Goal: Task Accomplishment & Management: Complete application form

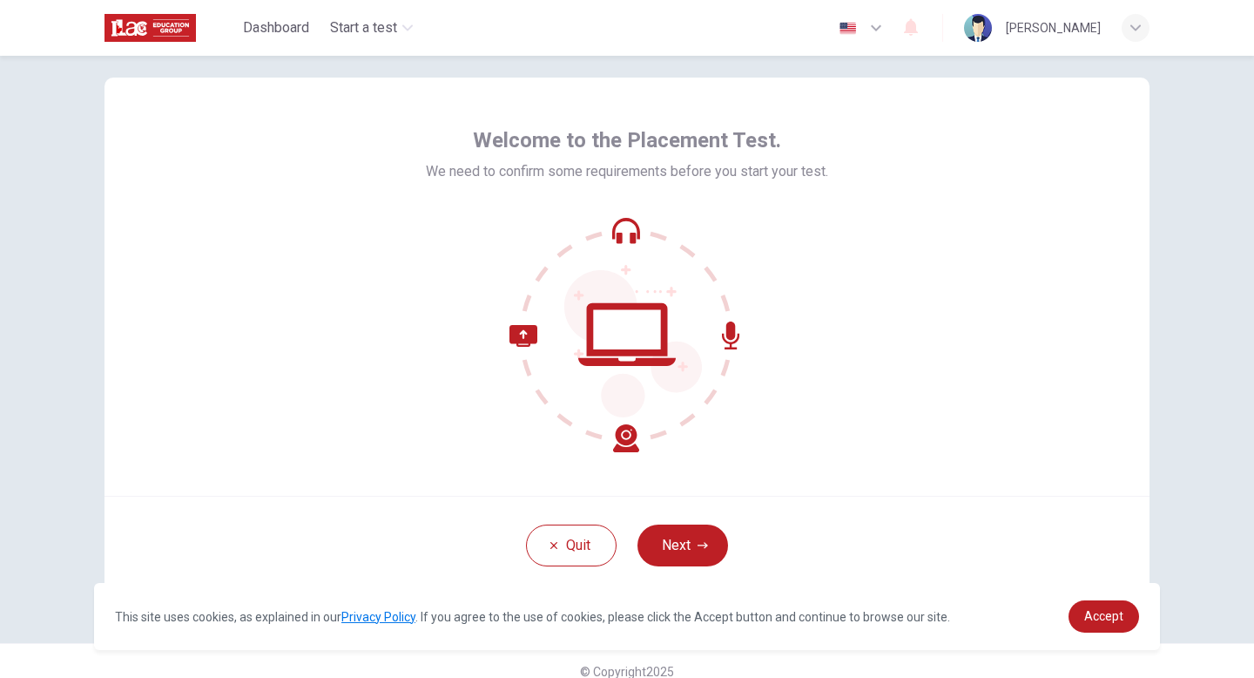
scroll to position [30, 0]
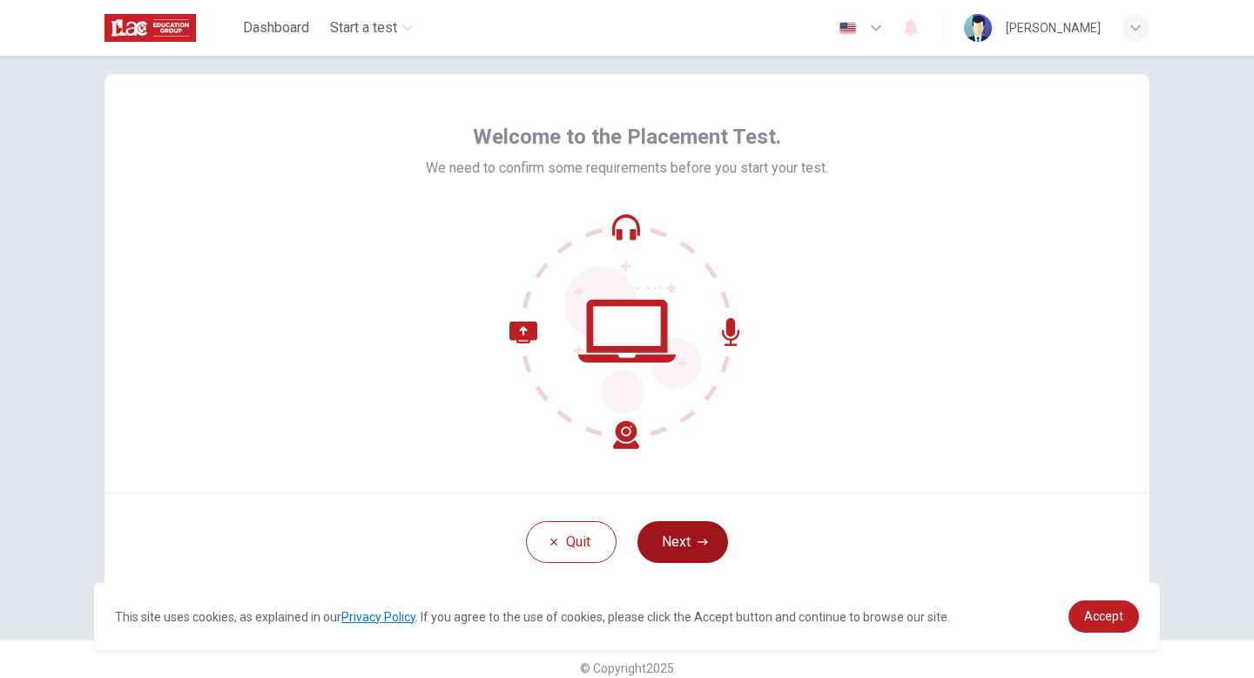
click at [682, 542] on button "Next" at bounding box center [683, 542] width 91 height 42
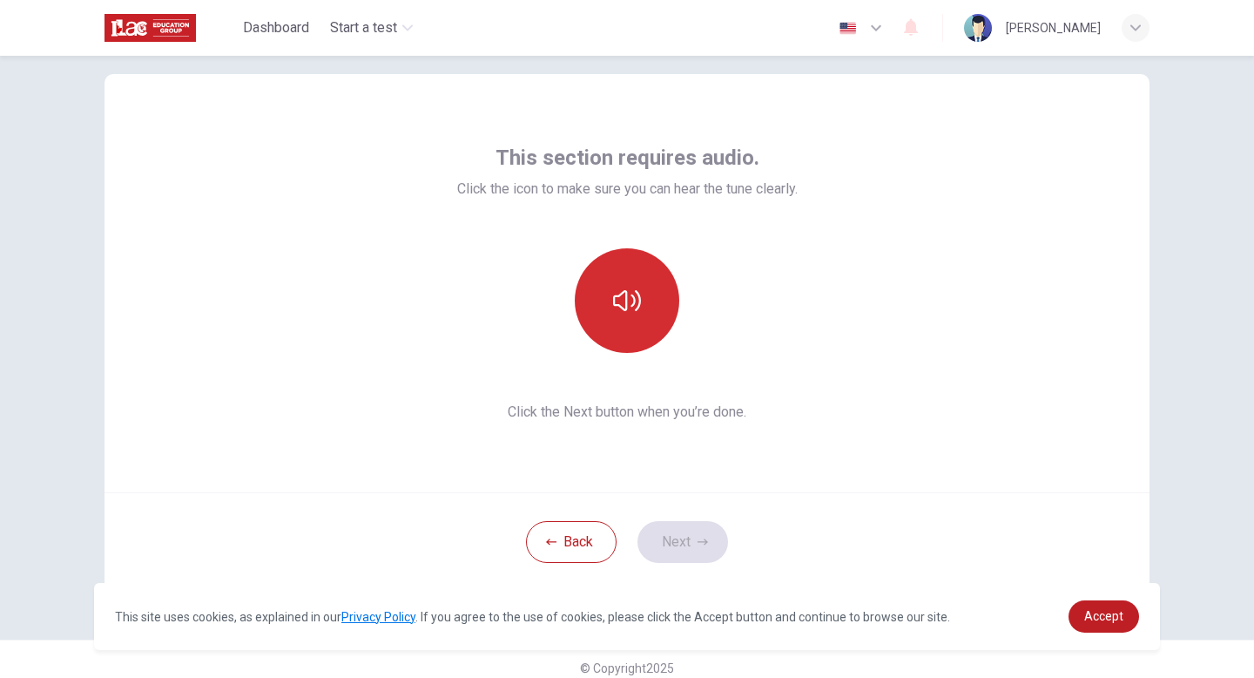
click at [625, 310] on icon "button" at bounding box center [627, 300] width 28 height 21
click at [1078, 611] on link "Accept" at bounding box center [1104, 616] width 71 height 32
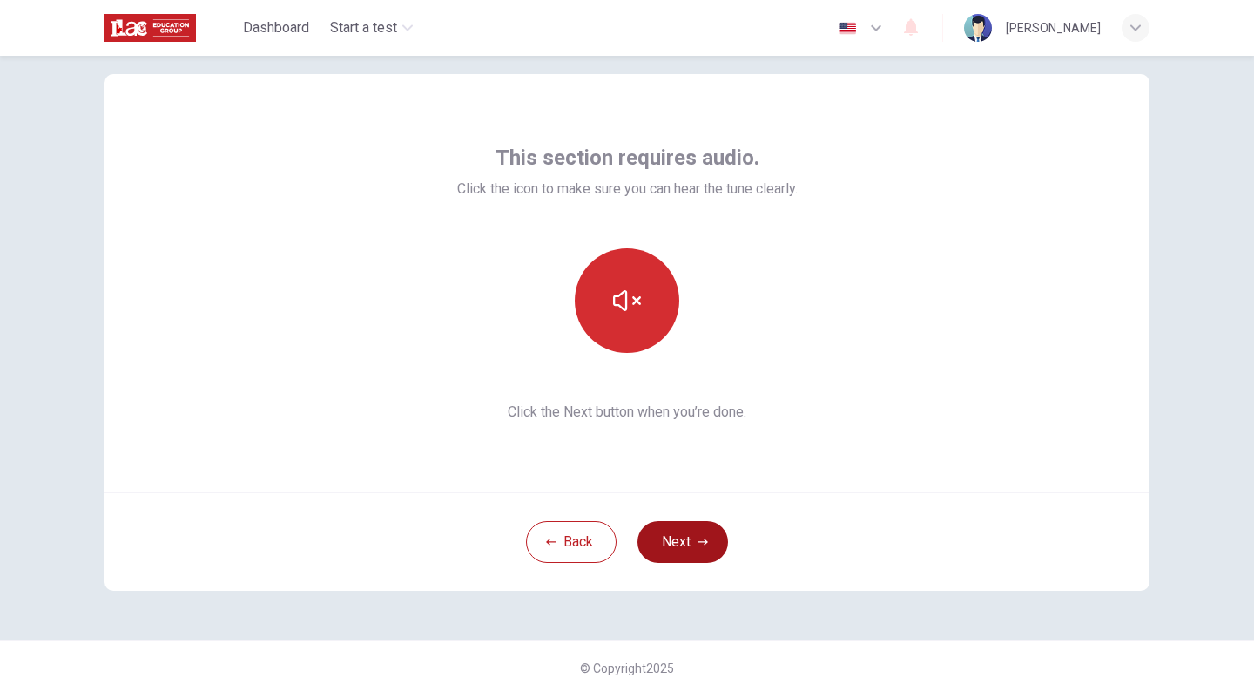
click at [678, 555] on button "Next" at bounding box center [683, 542] width 91 height 42
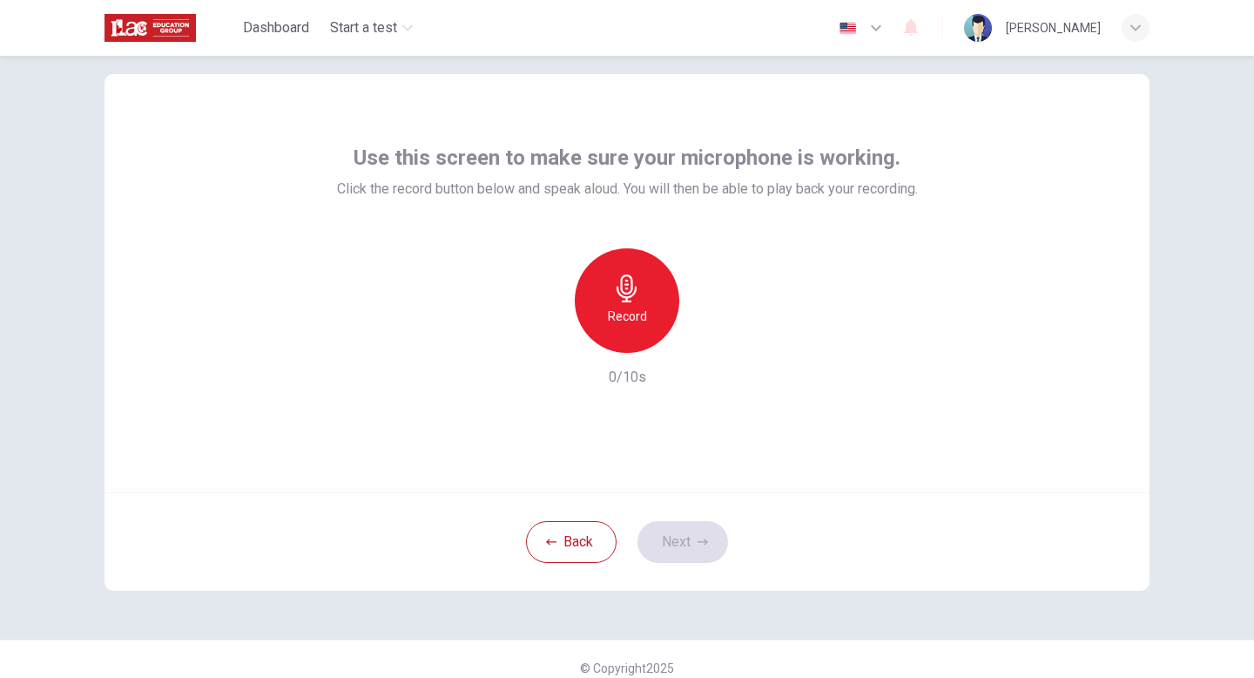
click at [621, 294] on icon "button" at bounding box center [627, 288] width 28 height 28
click at [711, 343] on icon "button" at bounding box center [707, 338] width 17 height 17
click at [672, 529] on button "Next" at bounding box center [683, 542] width 91 height 42
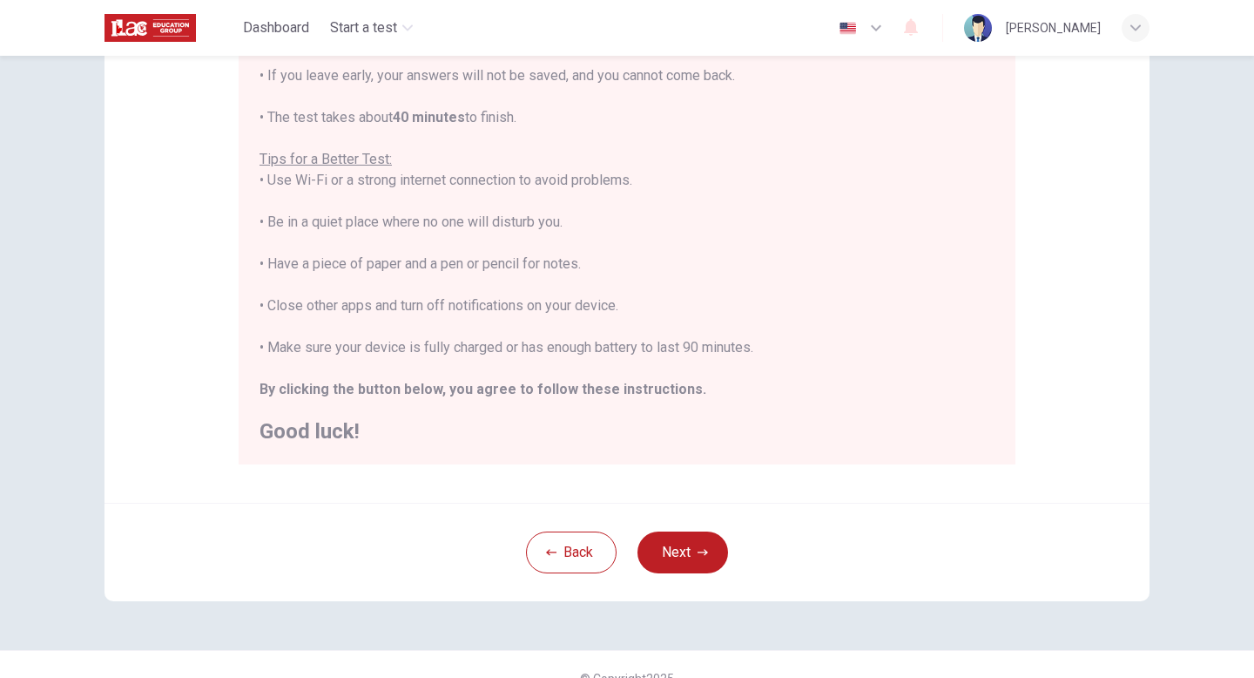
scroll to position [291, 0]
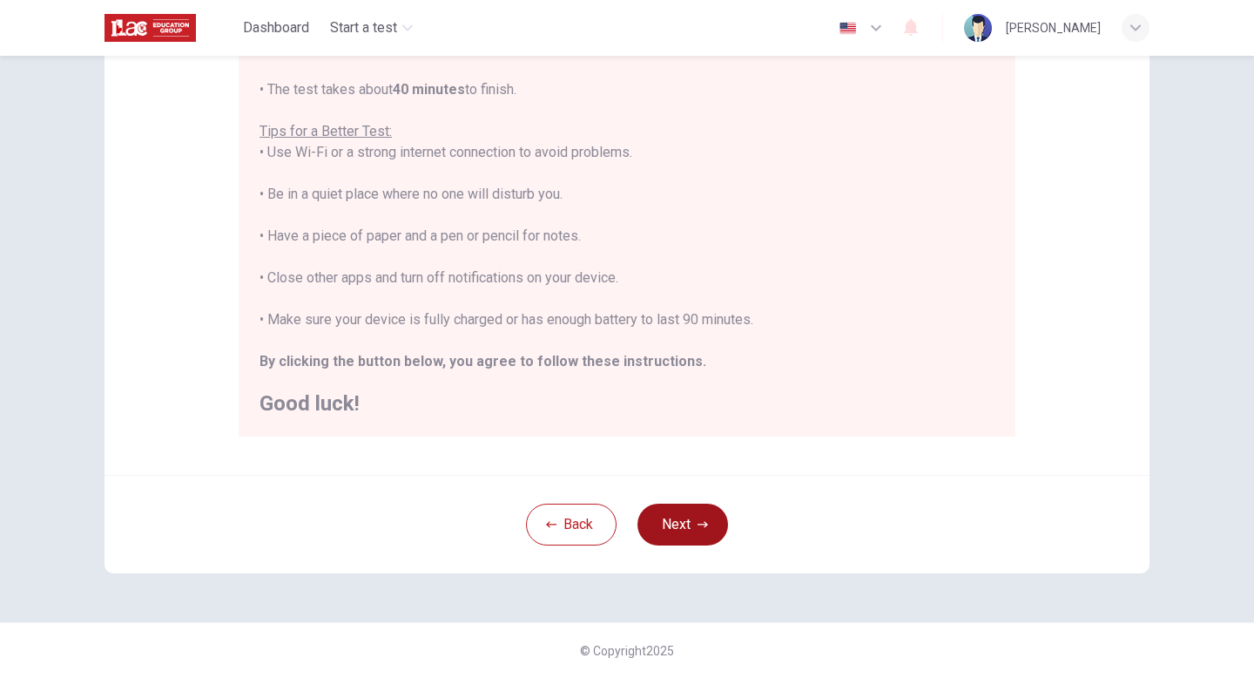
click at [687, 530] on button "Next" at bounding box center [683, 524] width 91 height 42
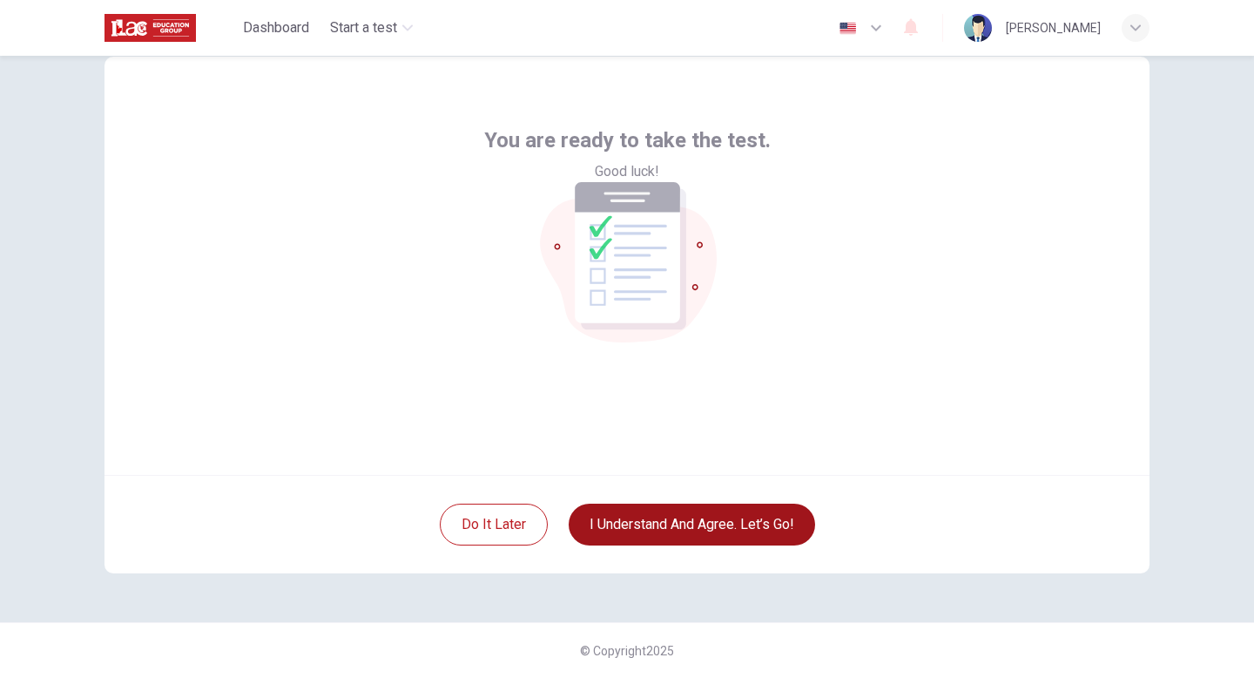
scroll to position [48, 0]
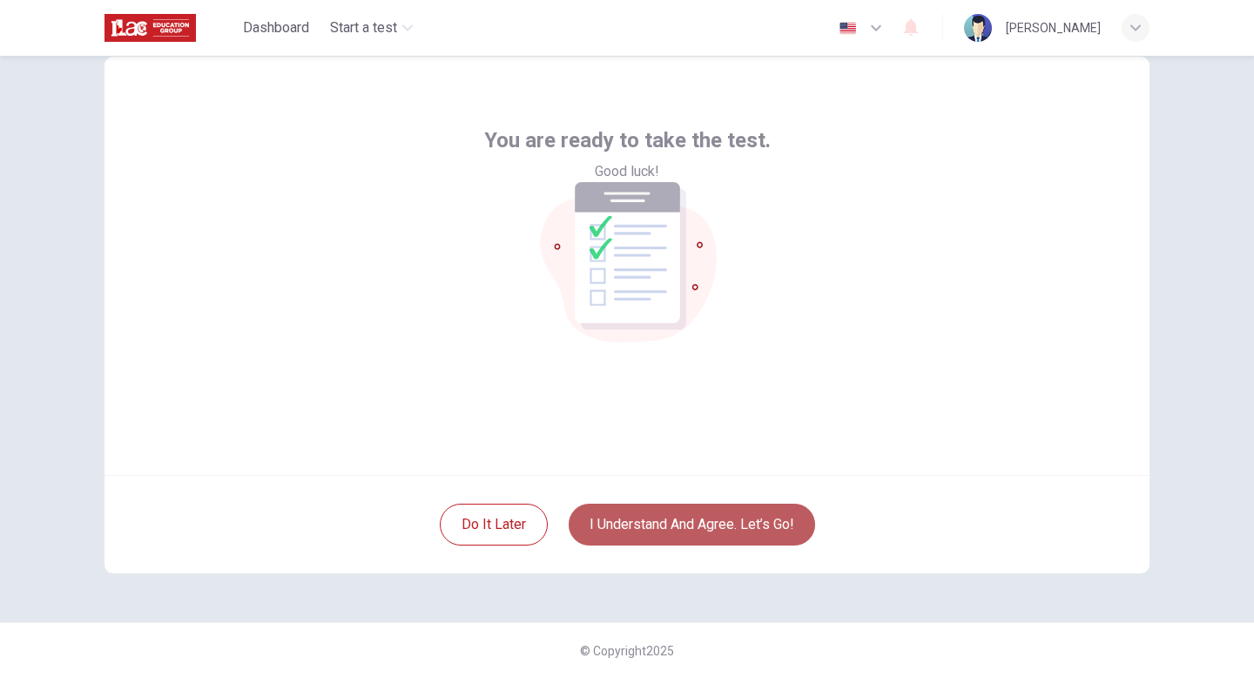
click at [687, 530] on button "I understand and agree. Let’s go!" at bounding box center [692, 524] width 246 height 42
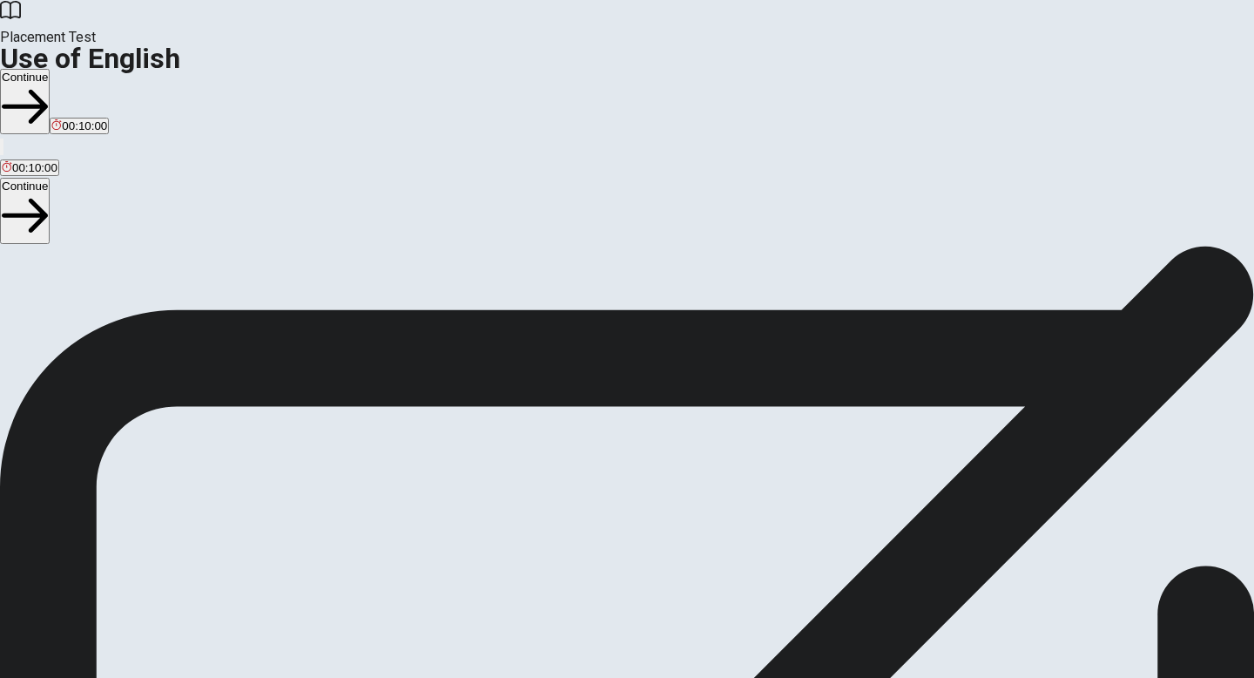
click at [50, 69] on button "Continue" at bounding box center [25, 101] width 50 height 65
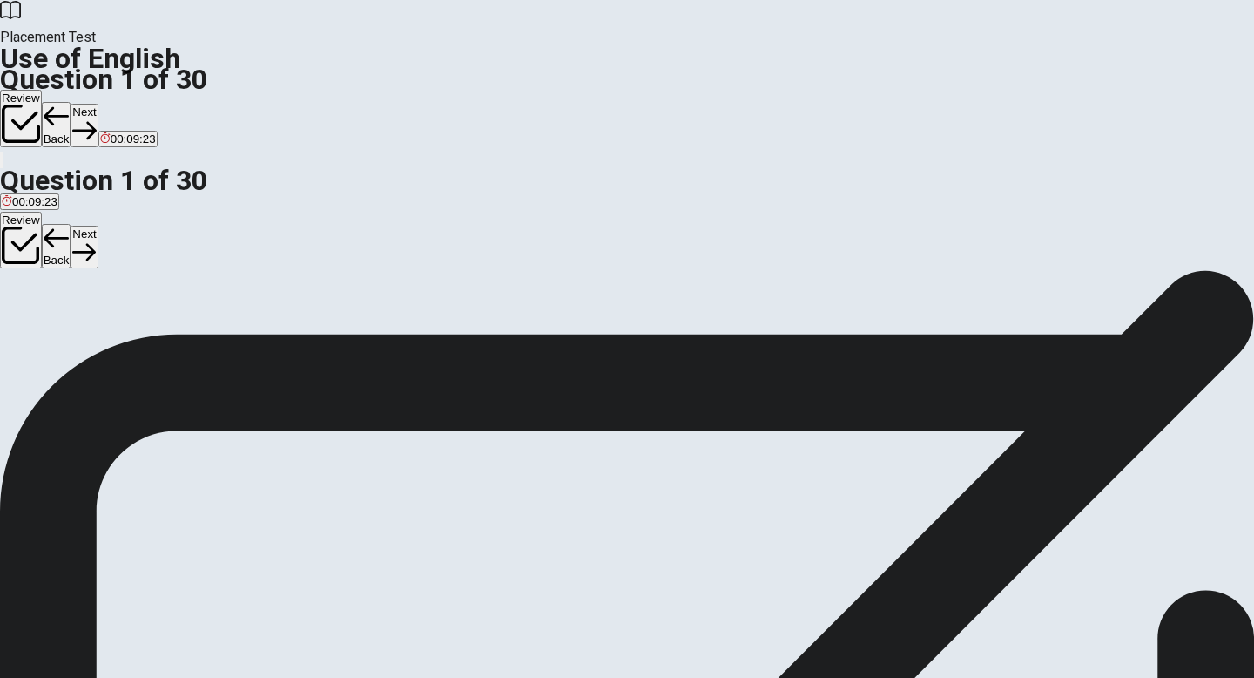
click at [205, 340] on span "have lived" at bounding box center [178, 333] width 52 height 13
click at [98, 104] on button "Next" at bounding box center [84, 125] width 27 height 43
click at [80, 340] on span "sold" at bounding box center [69, 333] width 21 height 13
click at [98, 104] on button "Next" at bounding box center [84, 125] width 27 height 43
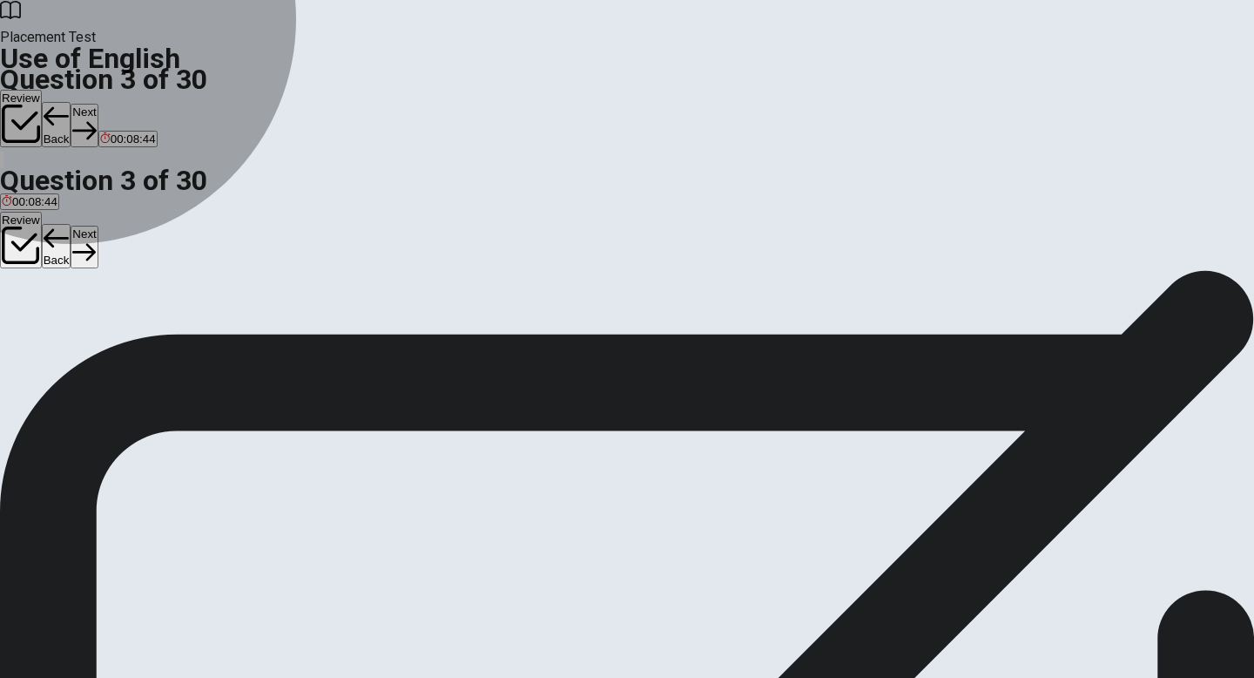
click at [30, 327] on span "could" at bounding box center [16, 333] width 28 height 13
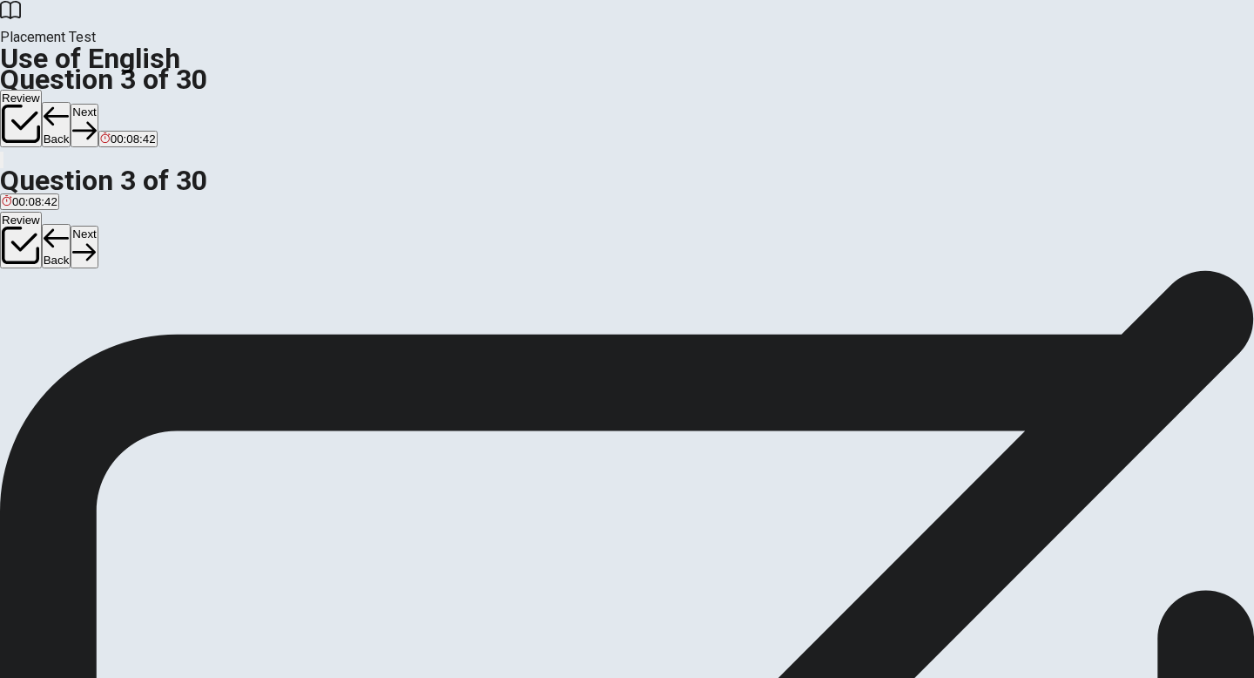
click at [98, 104] on button "Next" at bounding box center [84, 125] width 27 height 43
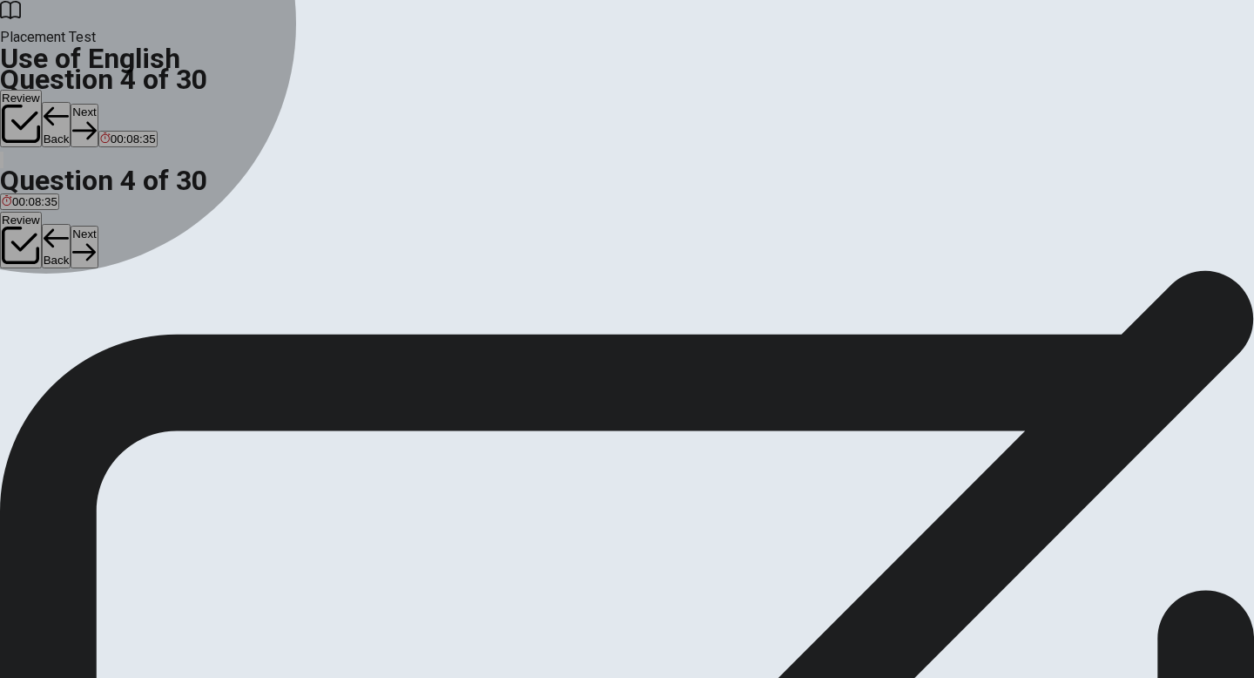
click at [59, 340] on span "is" at bounding box center [55, 333] width 9 height 13
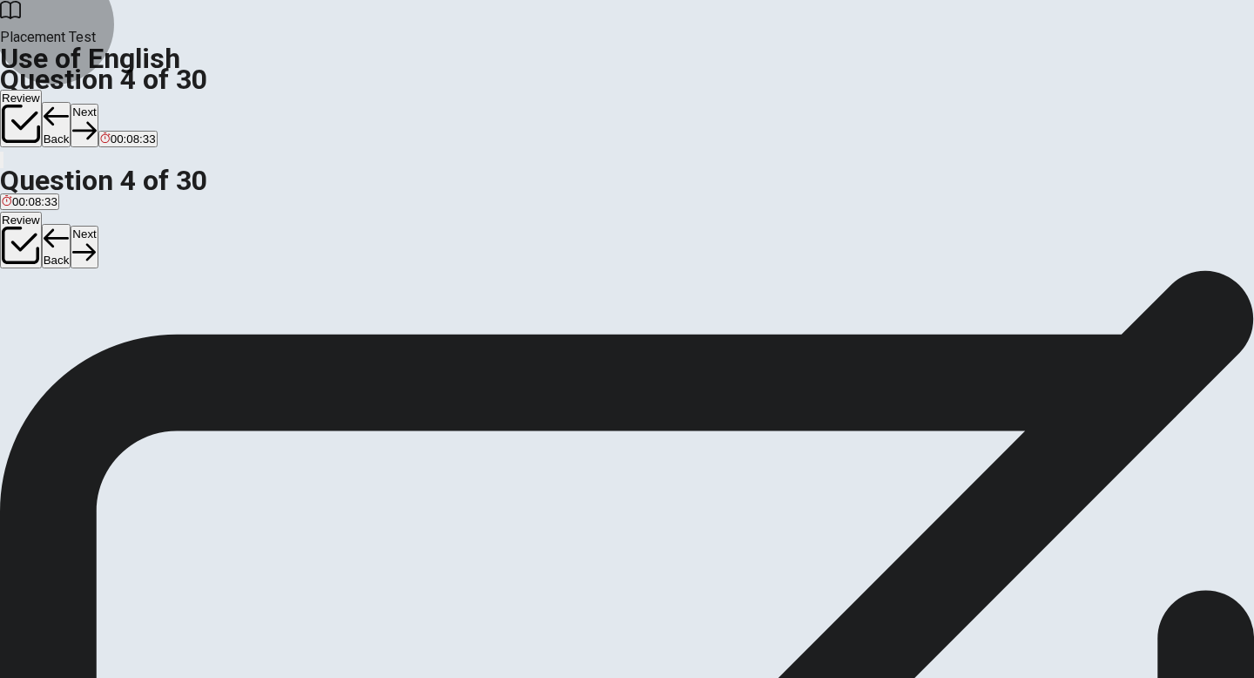
click at [98, 104] on button "Next" at bounding box center [84, 125] width 27 height 43
click at [58, 340] on span "take" at bounding box center [48, 333] width 22 height 13
click at [98, 104] on button "Next" at bounding box center [84, 125] width 27 height 43
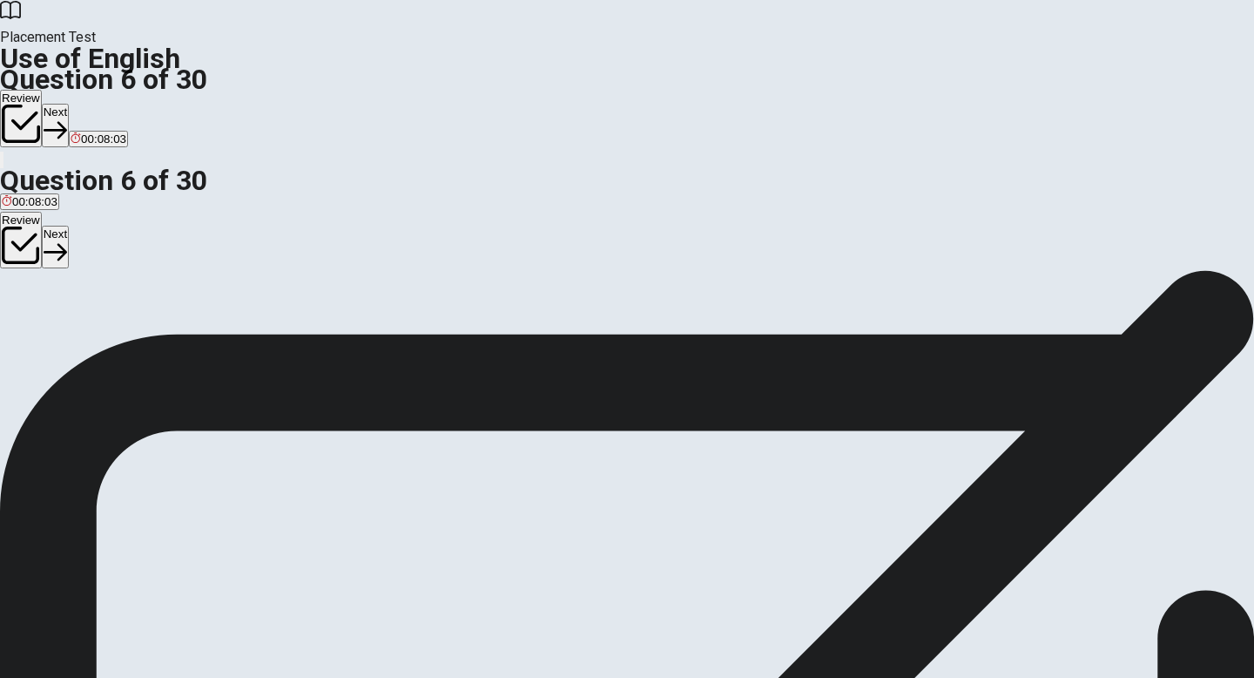
click at [88, 340] on span "phone" at bounding box center [72, 333] width 32 height 13
click at [69, 104] on button "Next" at bounding box center [55, 125] width 27 height 43
click at [56, 334] on span "clean" at bounding box center [42, 333] width 28 height 13
click at [98, 104] on button "Next" at bounding box center [84, 125] width 27 height 43
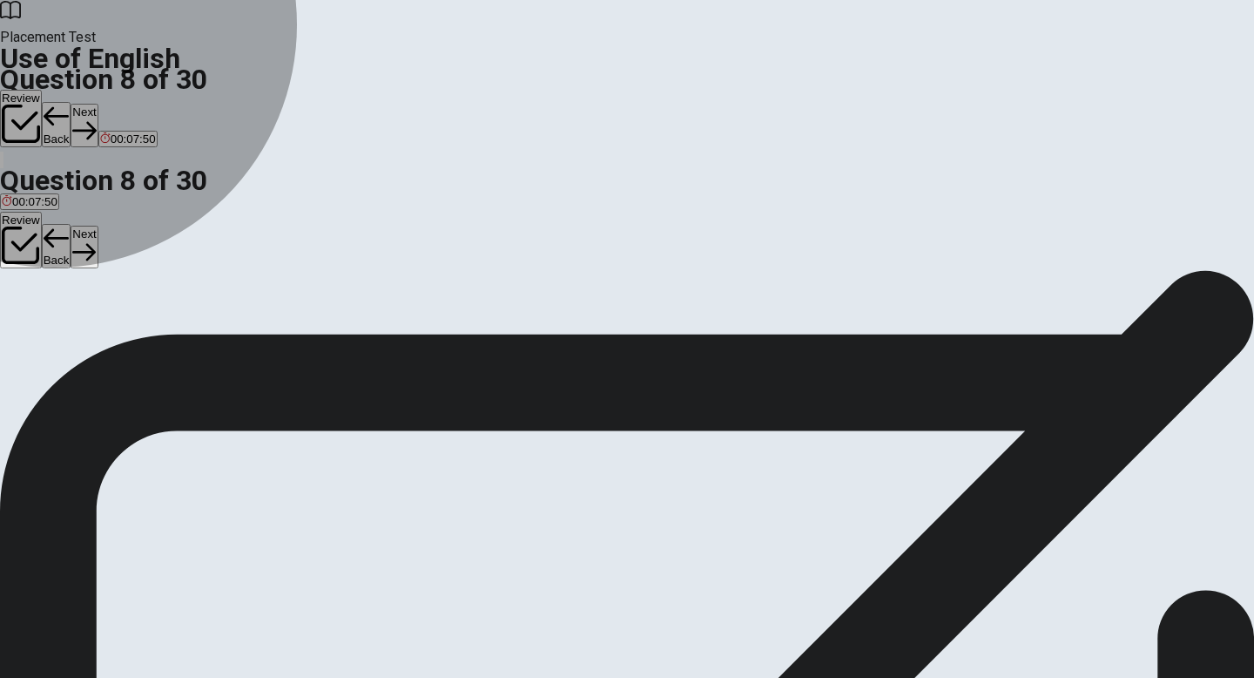
click at [64, 340] on span "tree" at bounding box center [54, 333] width 20 height 13
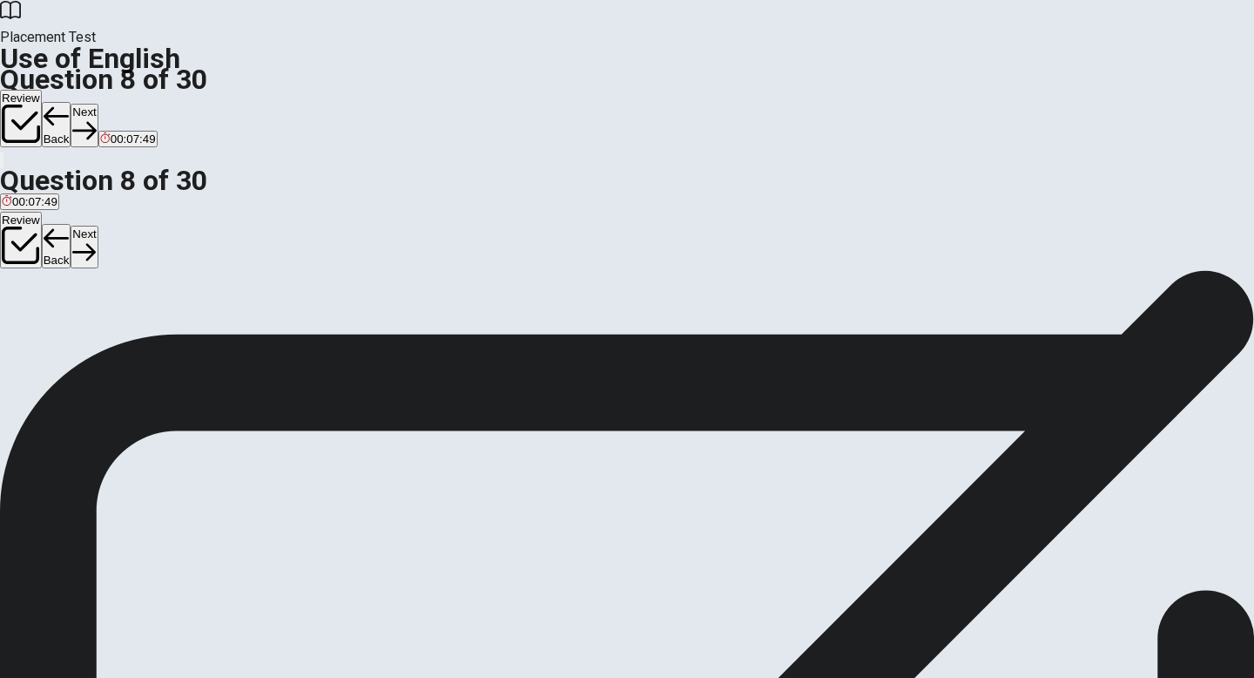
click at [98, 104] on button "Next" at bounding box center [84, 125] width 27 height 43
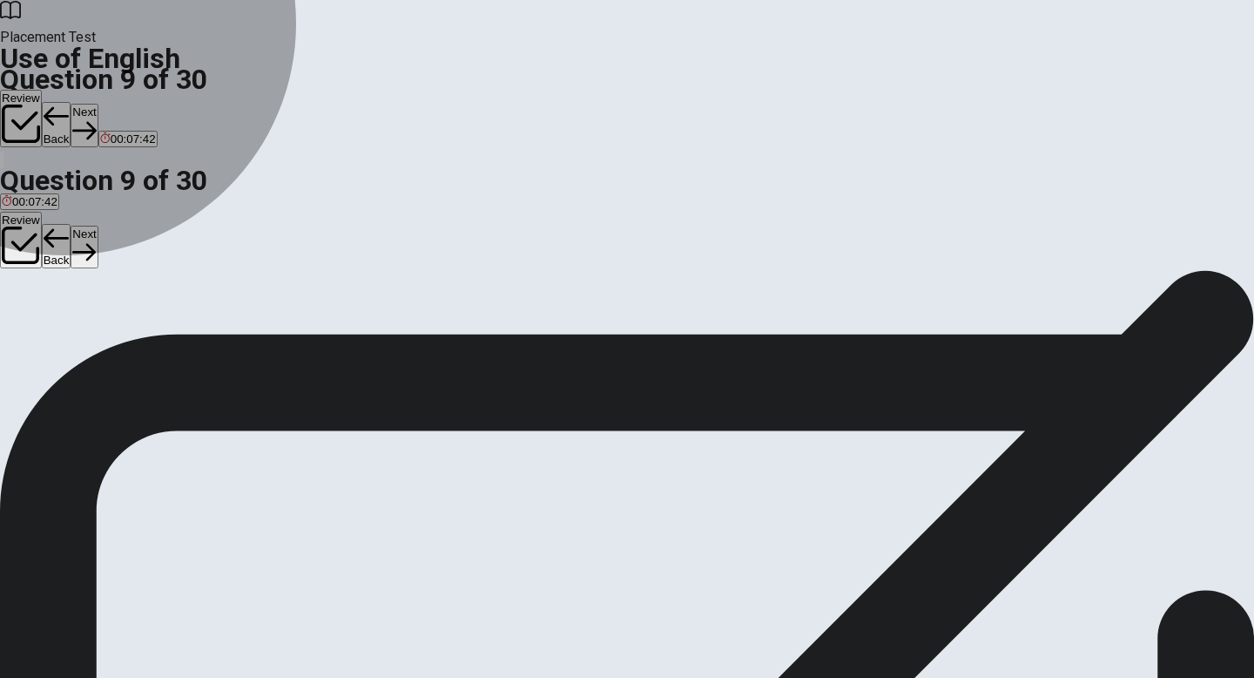
click at [108, 340] on span "soft" at bounding box center [99, 333] width 18 height 13
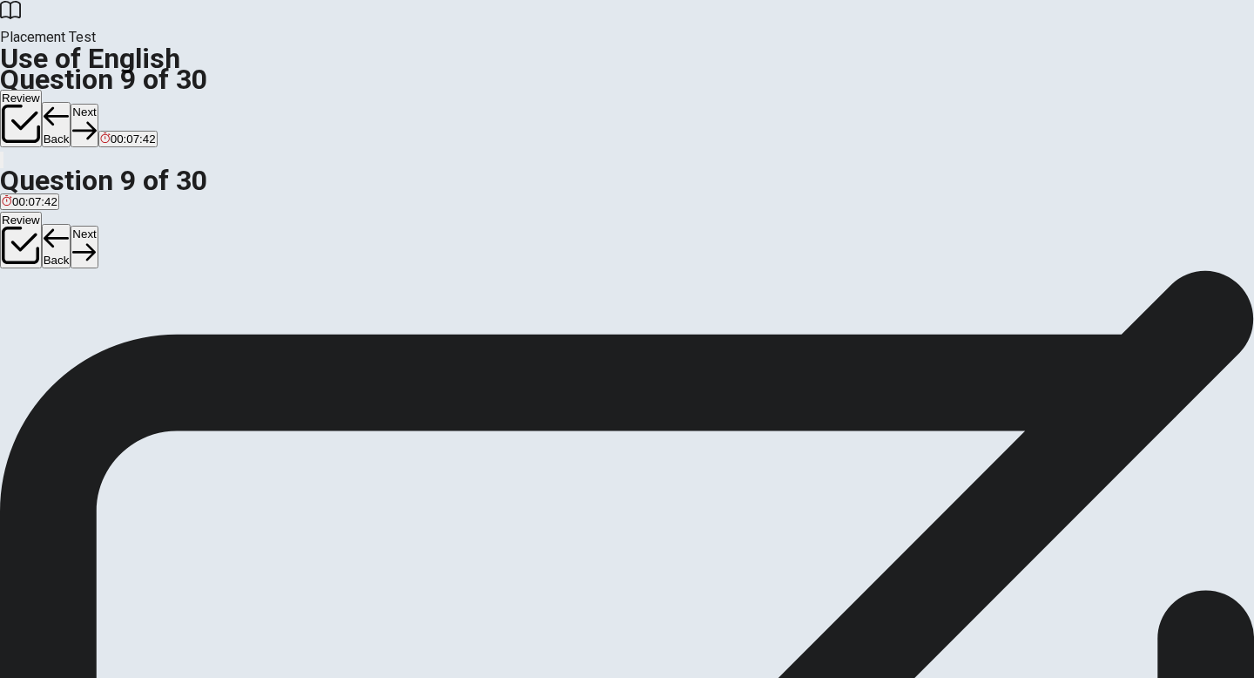
click at [98, 104] on button "Next" at bounding box center [84, 125] width 27 height 43
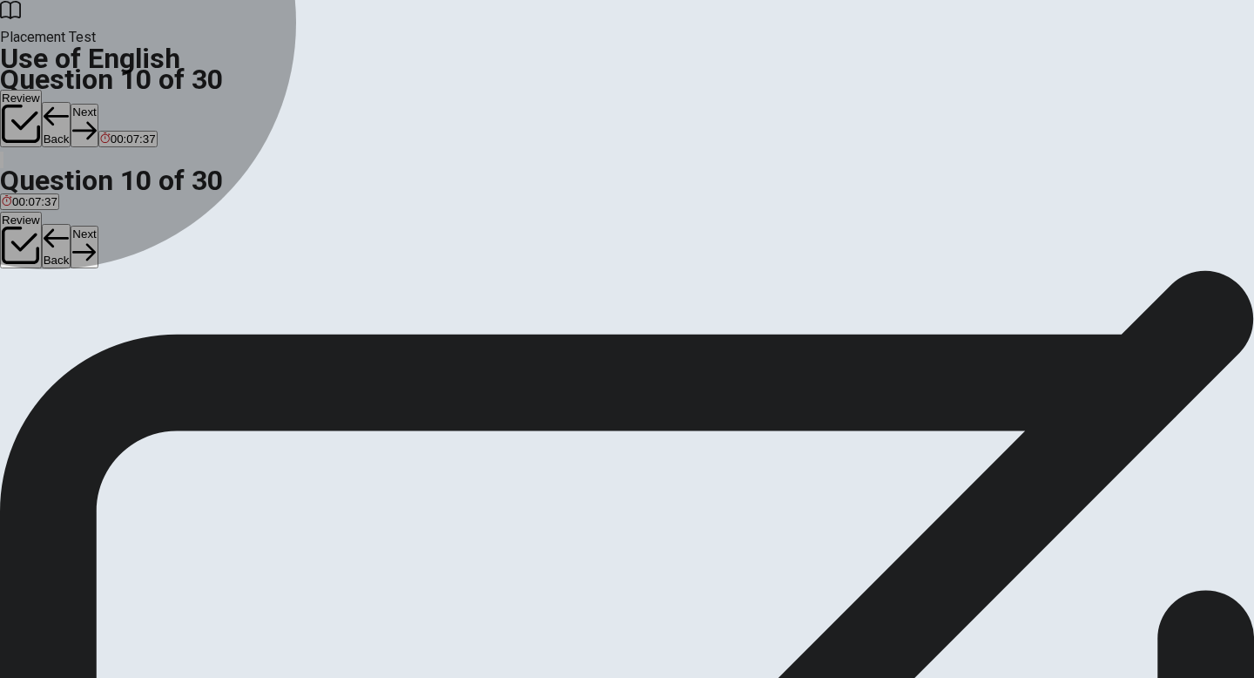
click at [87, 340] on span "went" at bounding box center [75, 333] width 24 height 13
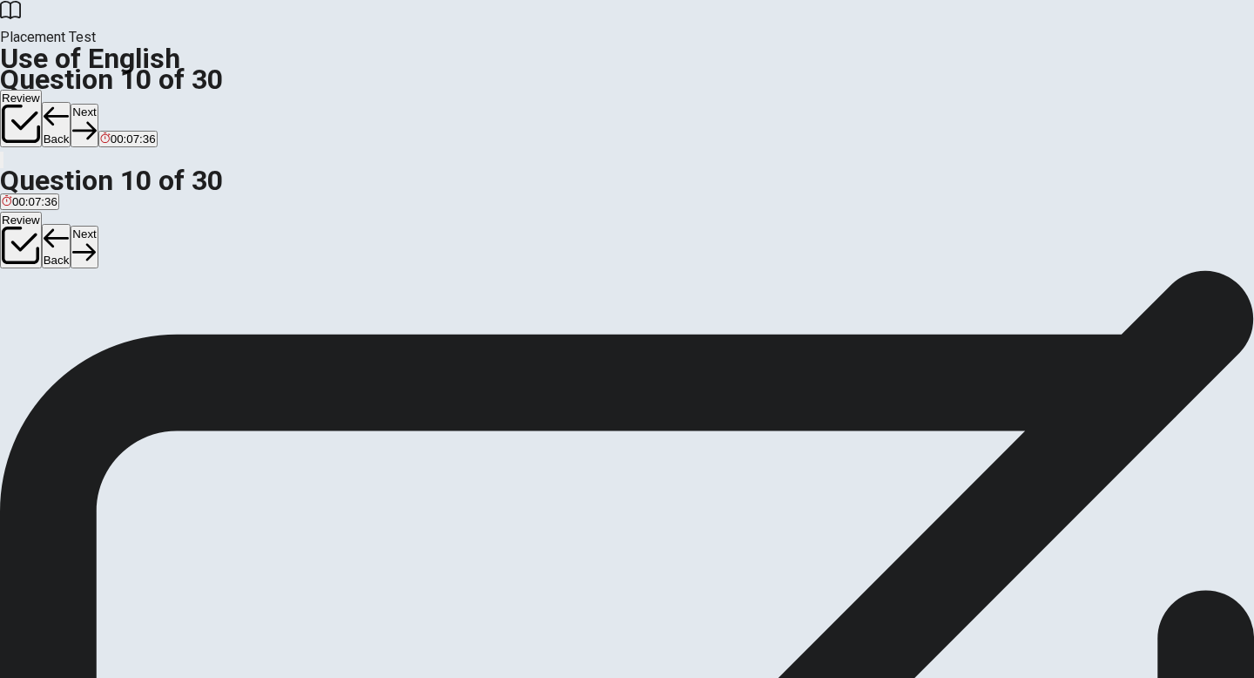
click at [98, 104] on button "Next" at bounding box center [84, 125] width 27 height 43
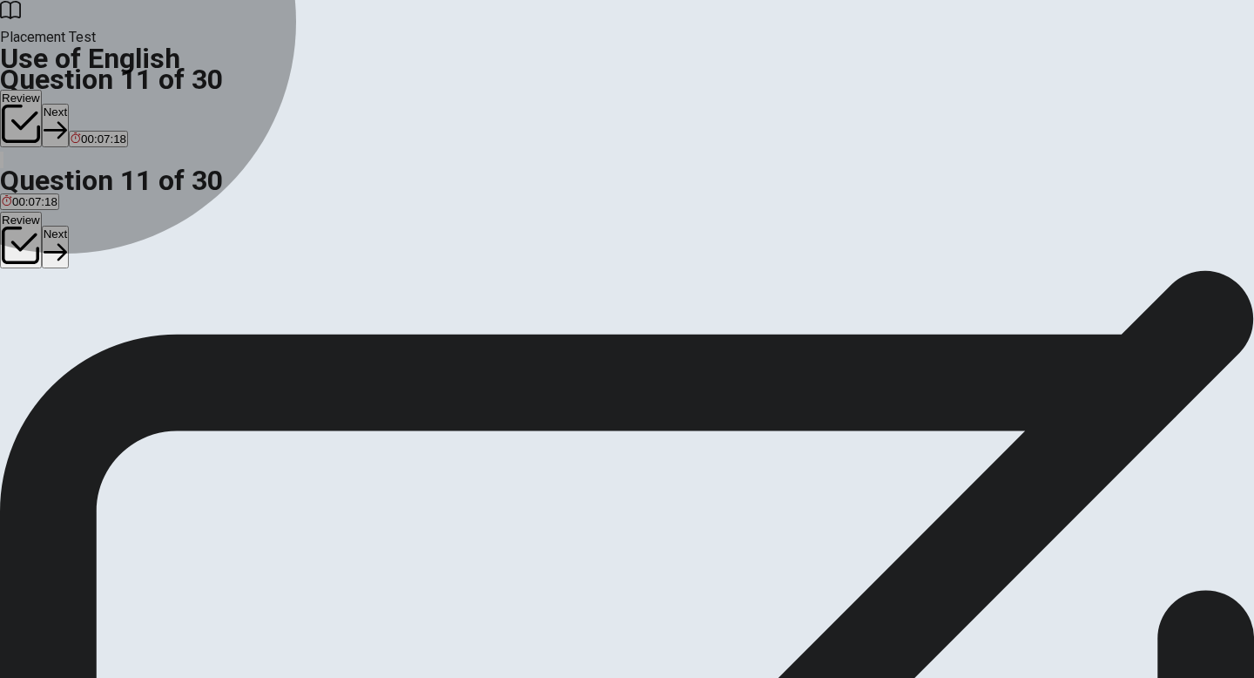
click at [64, 340] on span "have" at bounding box center [51, 333] width 25 height 13
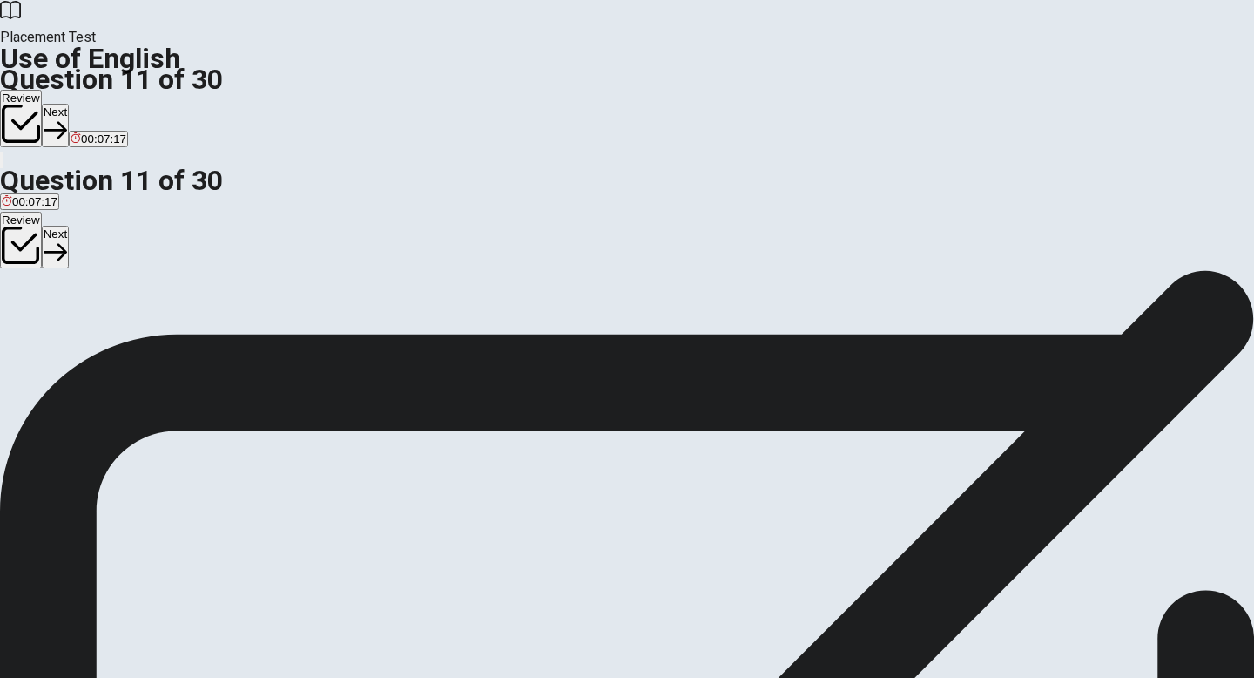
click at [69, 104] on button "Next" at bounding box center [55, 125] width 27 height 43
click at [115, 340] on span "rings" at bounding box center [102, 333] width 25 height 13
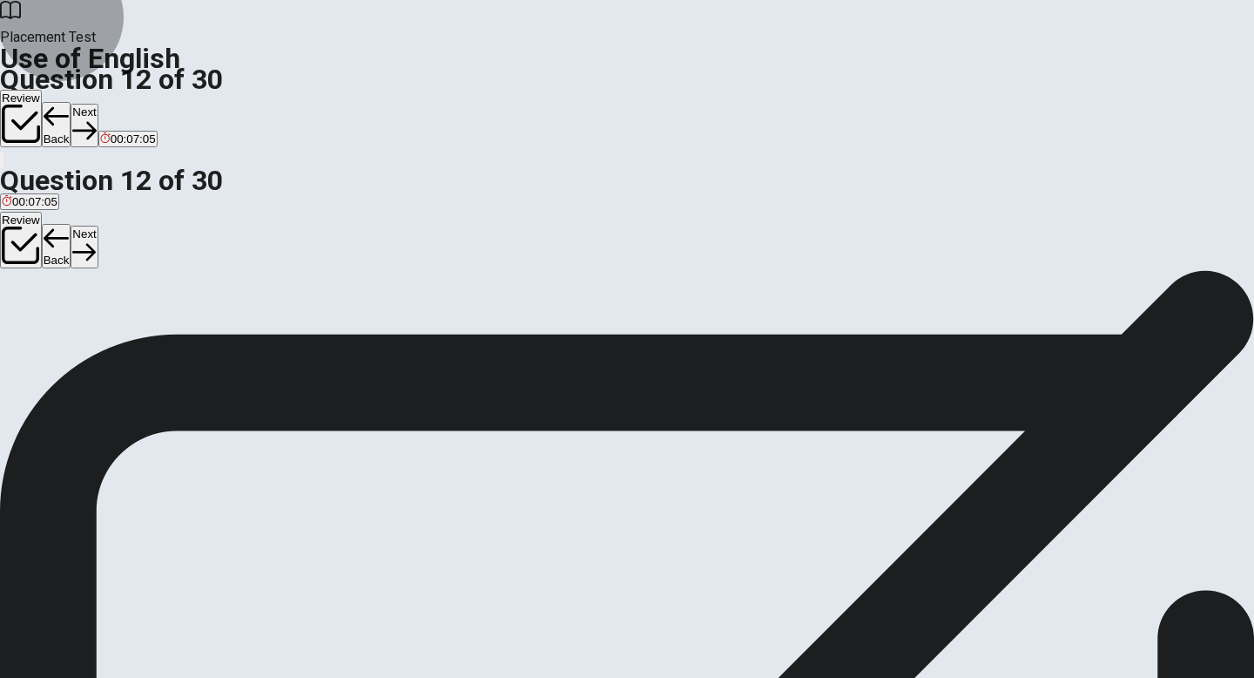
click at [96, 122] on icon "button" at bounding box center [84, 130] width 24 height 17
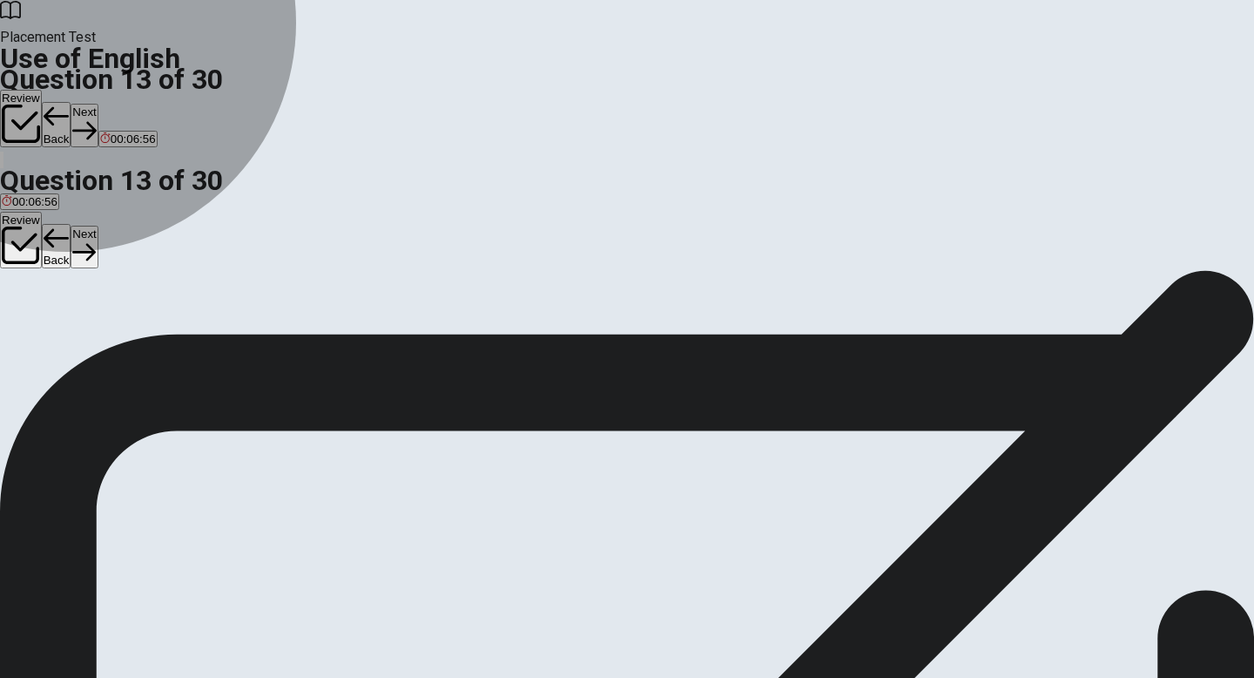
click at [64, 340] on span "have" at bounding box center [51, 333] width 25 height 13
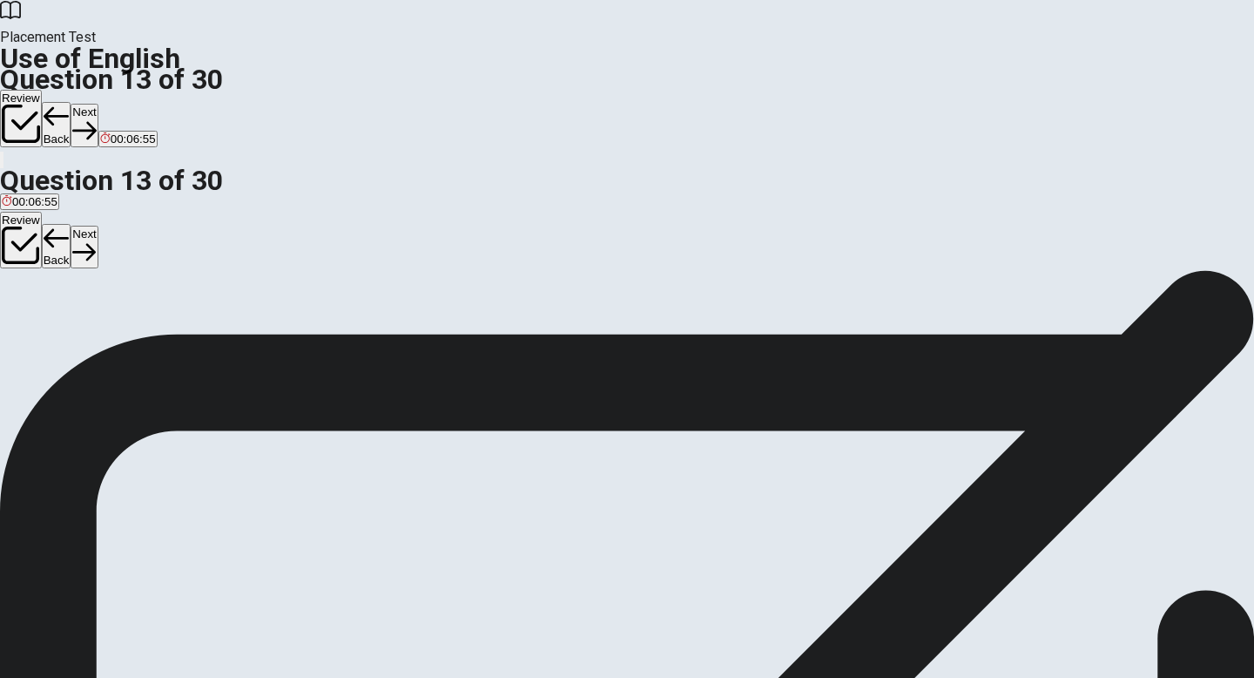
click at [98, 104] on button "Next" at bounding box center [84, 125] width 27 height 43
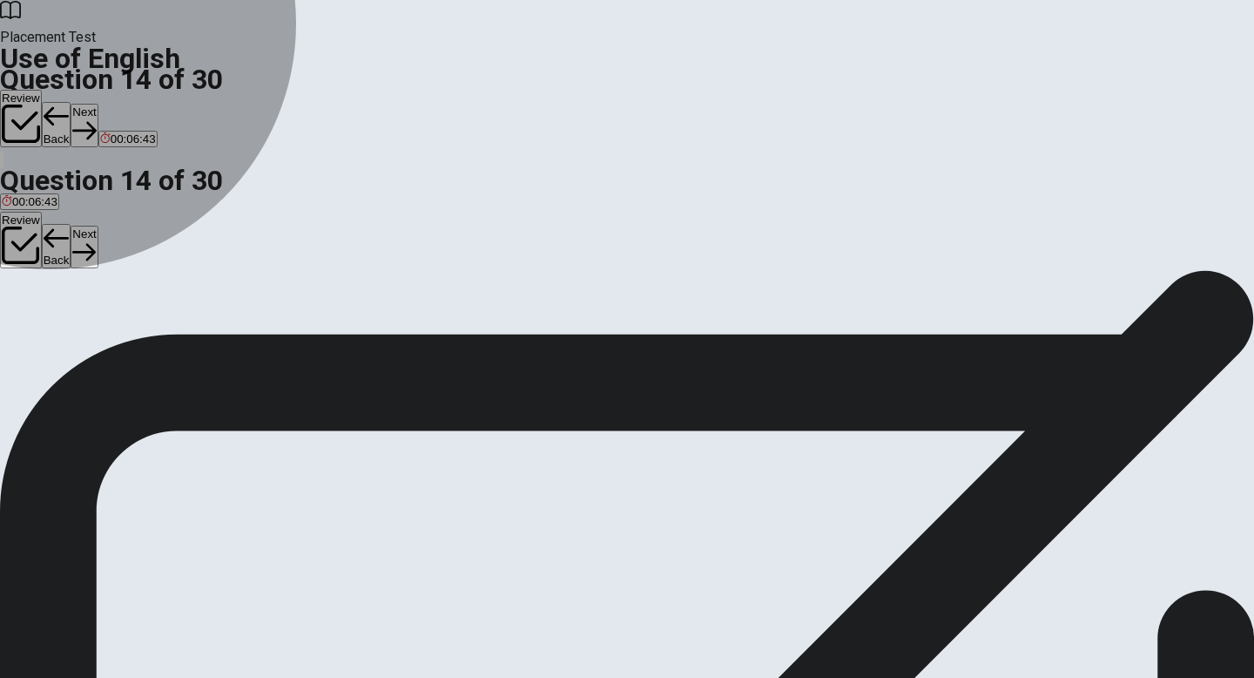
click at [11, 312] on button "A a" at bounding box center [5, 327] width 11 height 30
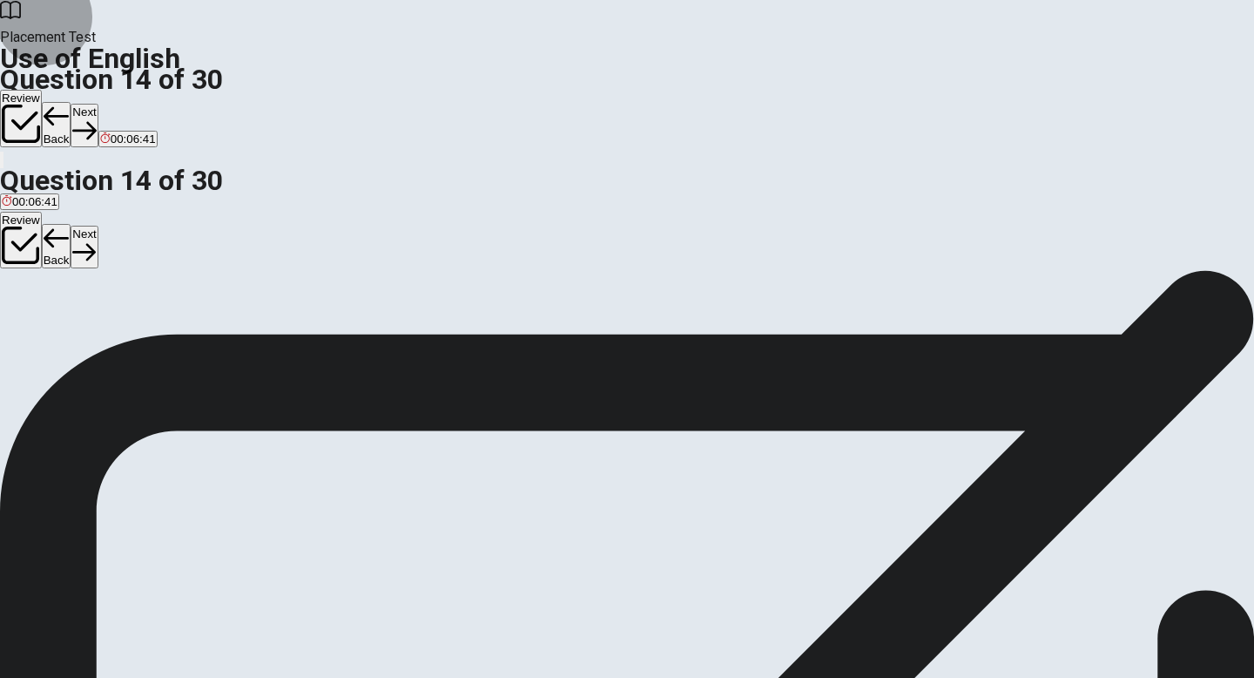
click at [98, 104] on button "Next" at bounding box center [84, 125] width 27 height 43
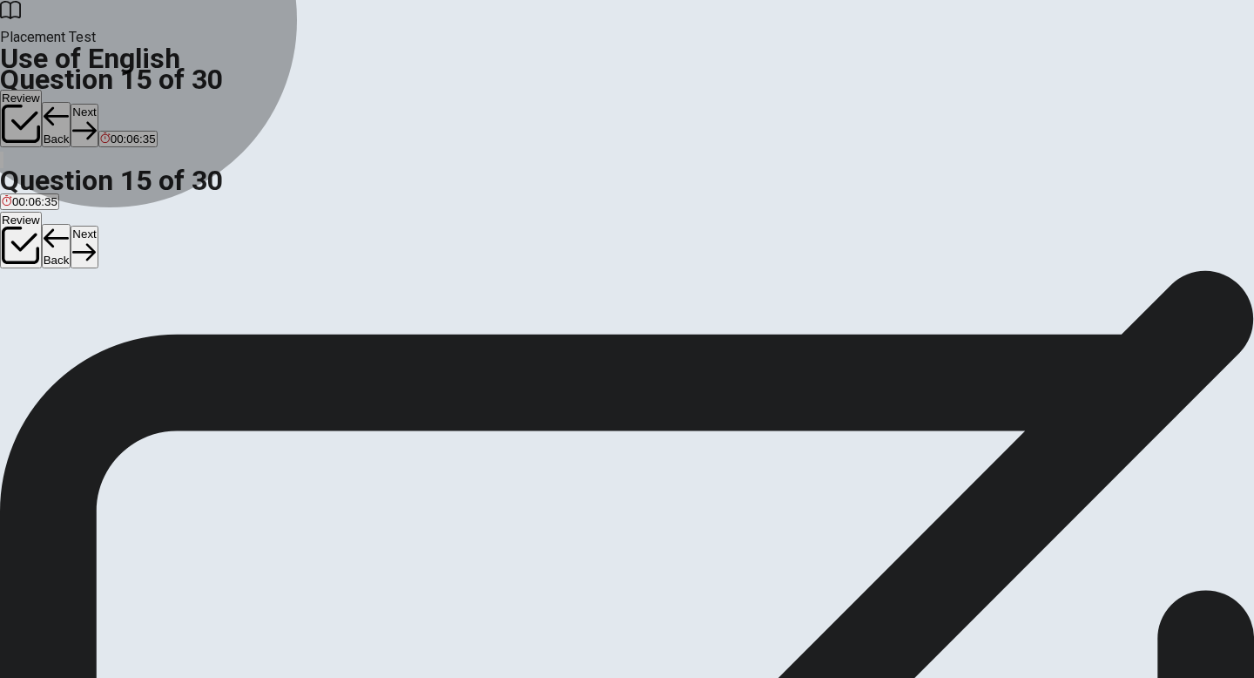
click at [192, 340] on span "avoid them" at bounding box center [163, 333] width 57 height 13
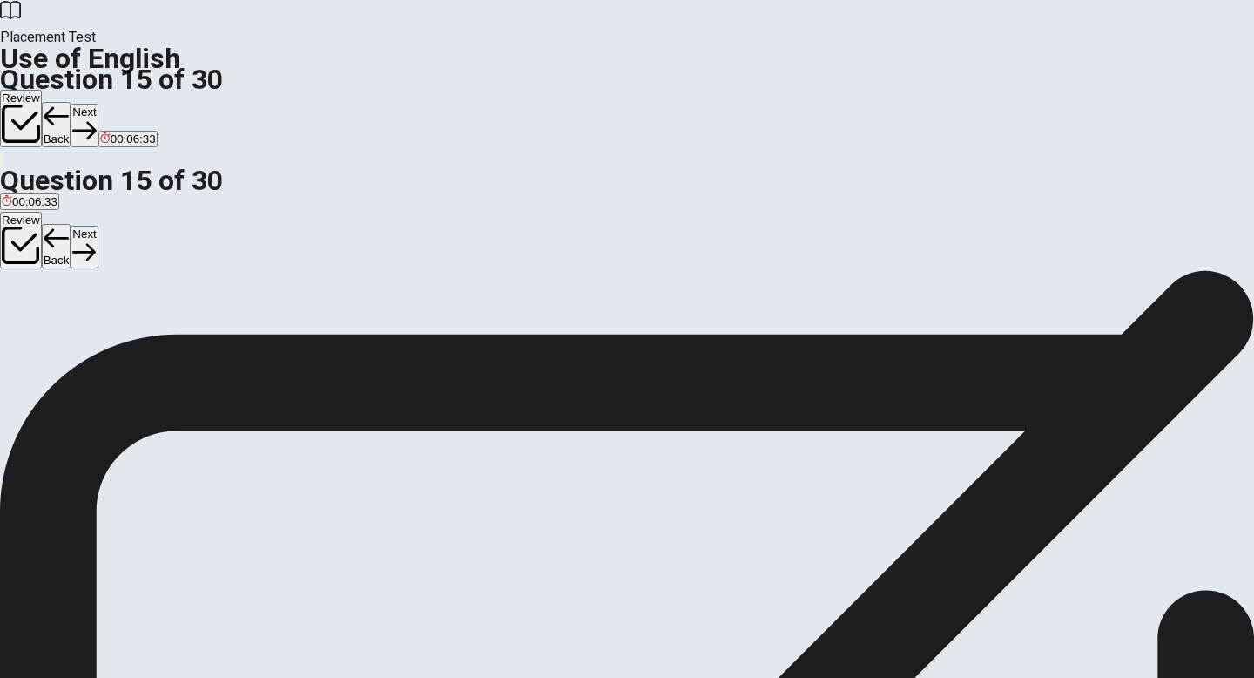
click at [98, 104] on button "Next" at bounding box center [84, 125] width 27 height 43
click at [78, 340] on span "private" at bounding box center [61, 333] width 35 height 13
click at [69, 104] on button "Next" at bounding box center [55, 125] width 27 height 43
click at [365, 340] on span "to go somewhere new" at bounding box center [308, 333] width 113 height 13
click at [98, 104] on button "Next" at bounding box center [84, 125] width 27 height 43
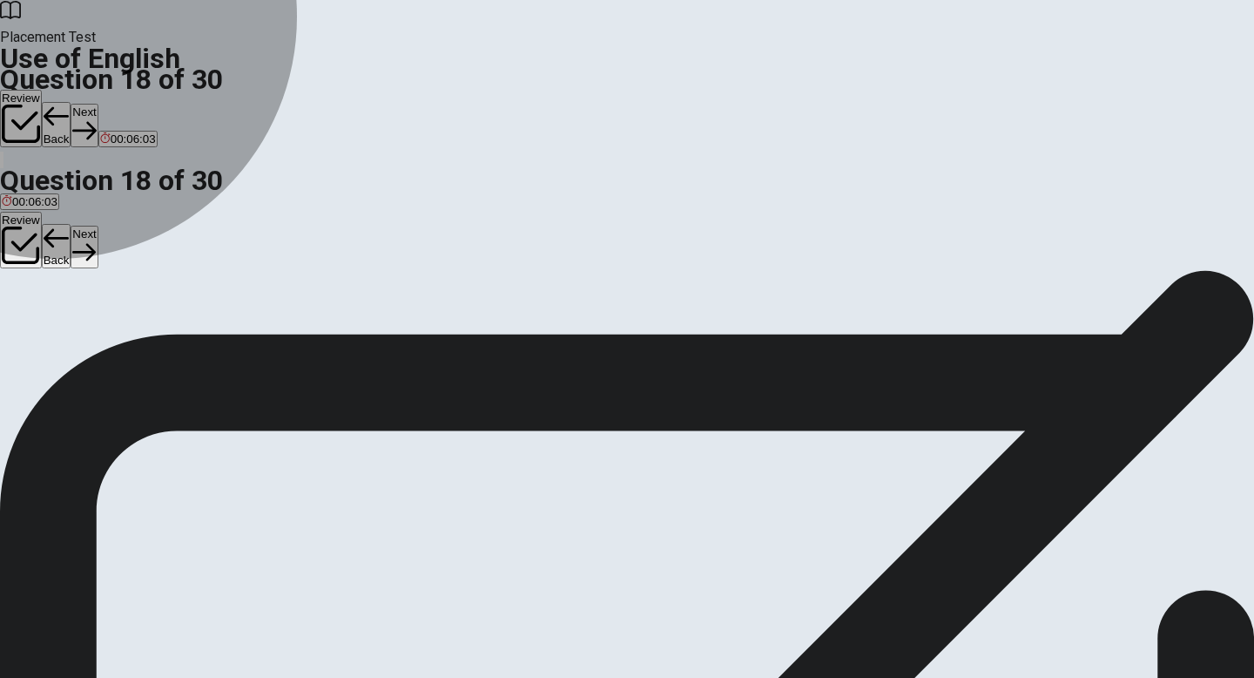
click at [75, 340] on span "food" at bounding box center [63, 333] width 23 height 13
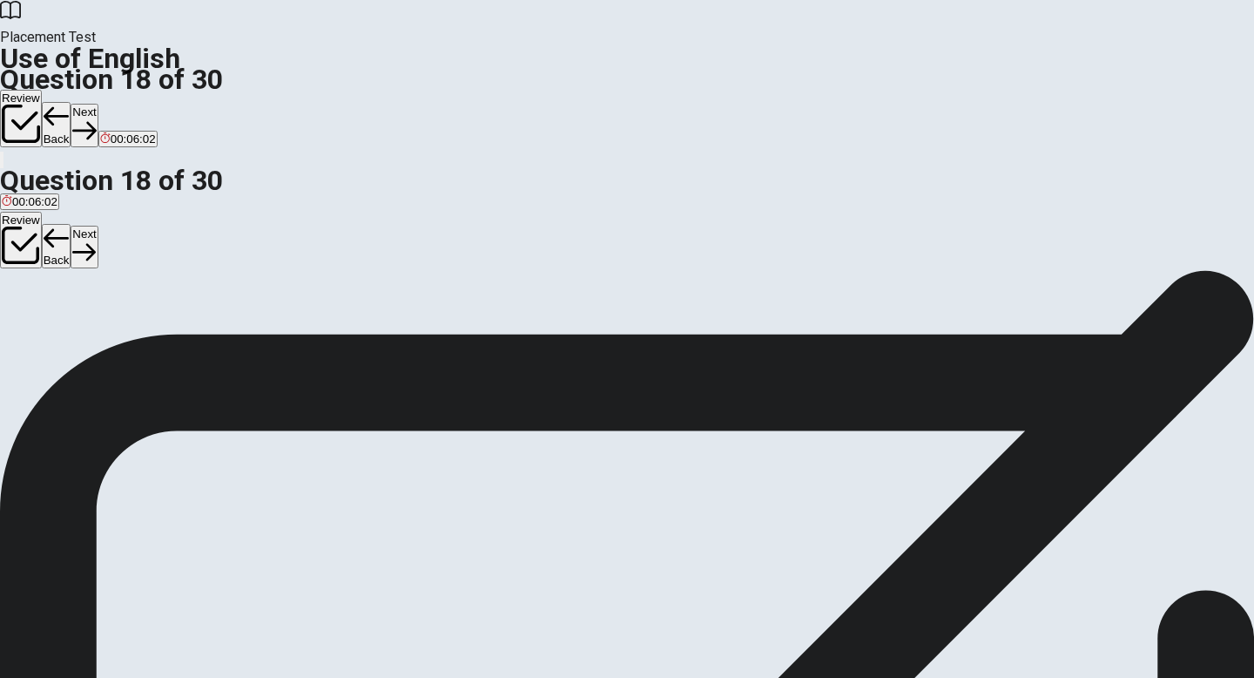
click at [98, 104] on button "Next" at bounding box center [84, 125] width 27 height 43
click at [368, 337] on span "to ask someone to do something" at bounding box center [283, 333] width 168 height 13
click at [98, 104] on button "Next" at bounding box center [84, 125] width 27 height 43
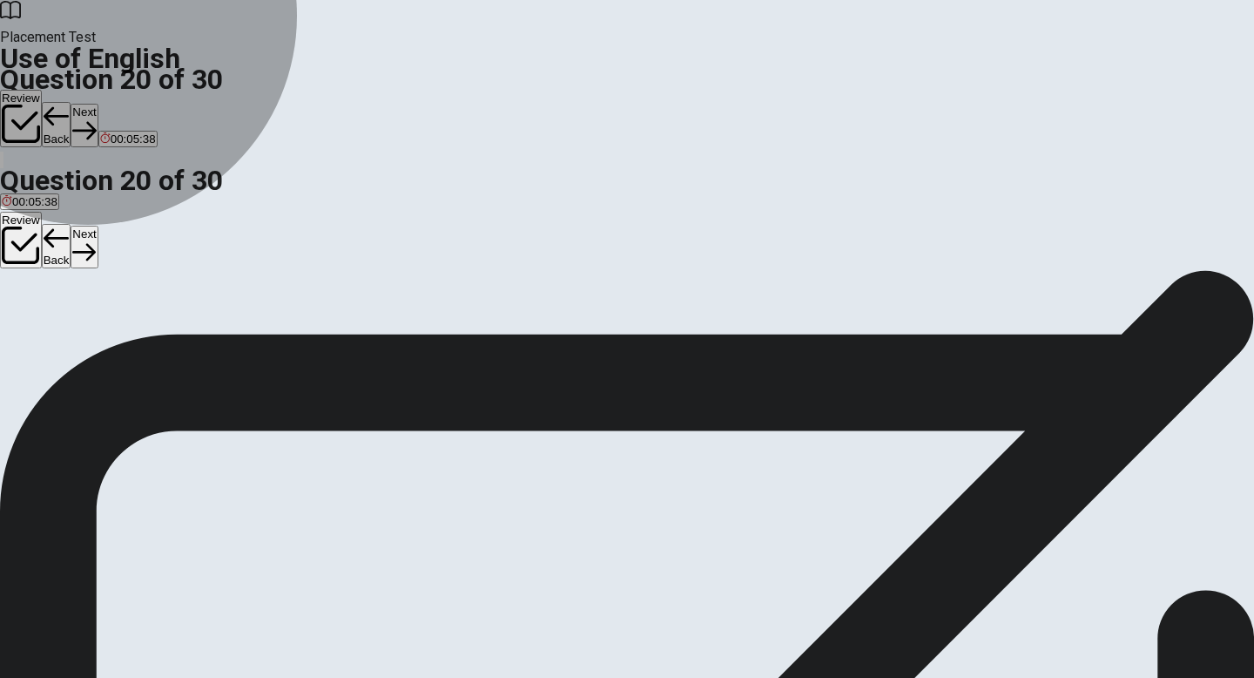
click at [105, 340] on span "will meet" at bounding box center [82, 333] width 45 height 13
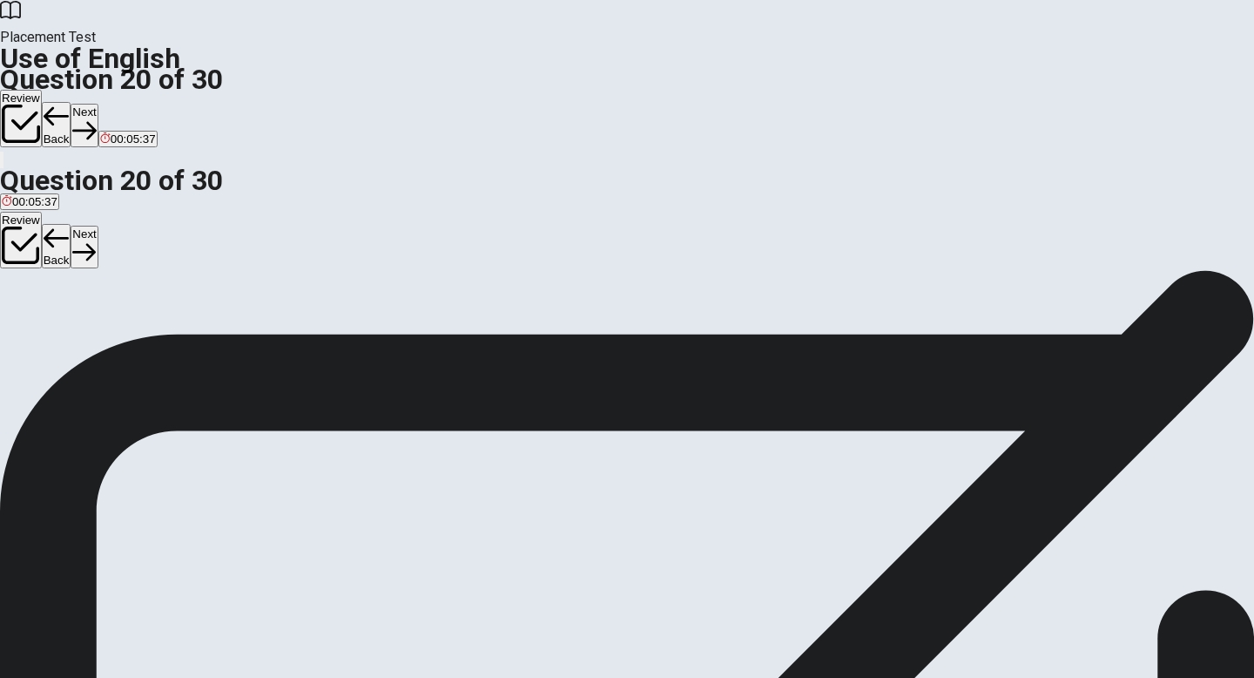
click at [98, 104] on button "Next" at bounding box center [84, 125] width 27 height 43
click at [130, 340] on span "will call" at bounding box center [111, 333] width 37 height 13
click at [69, 104] on button "Next" at bounding box center [55, 125] width 27 height 43
click at [28, 334] on button "B an" at bounding box center [19, 327] width 17 height 30
click at [98, 104] on button "Next" at bounding box center [84, 125] width 27 height 43
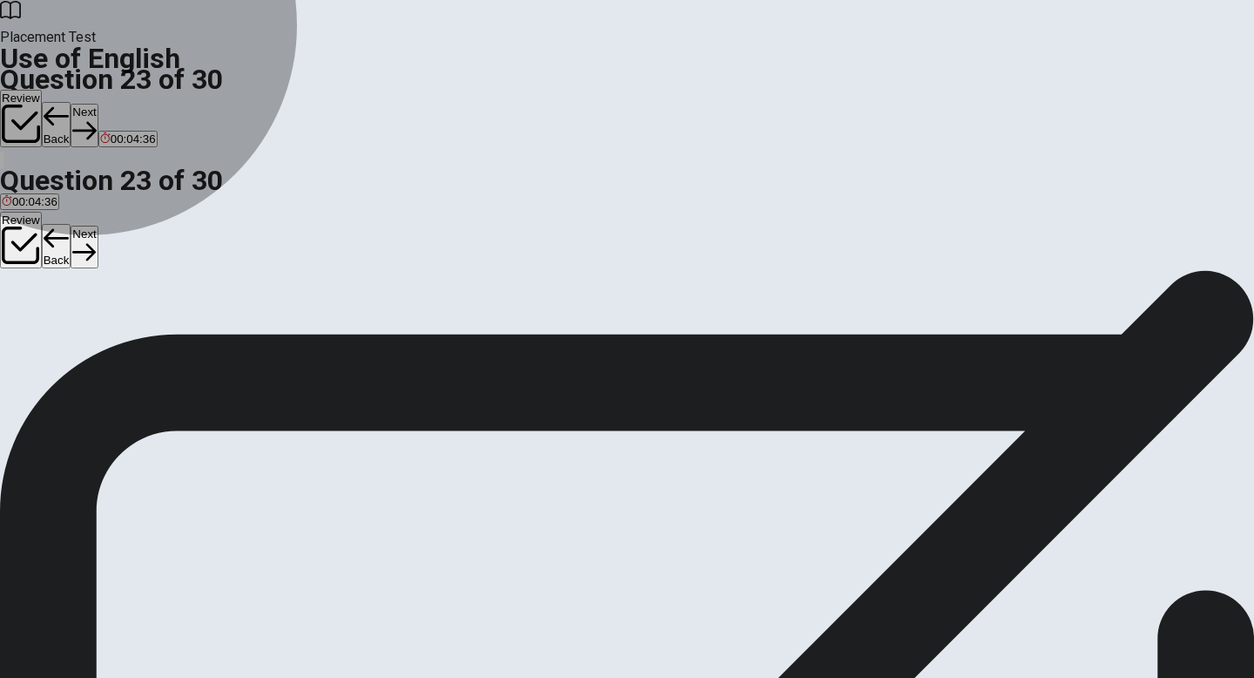
click at [247, 340] on span "have known" at bounding box center [217, 333] width 62 height 13
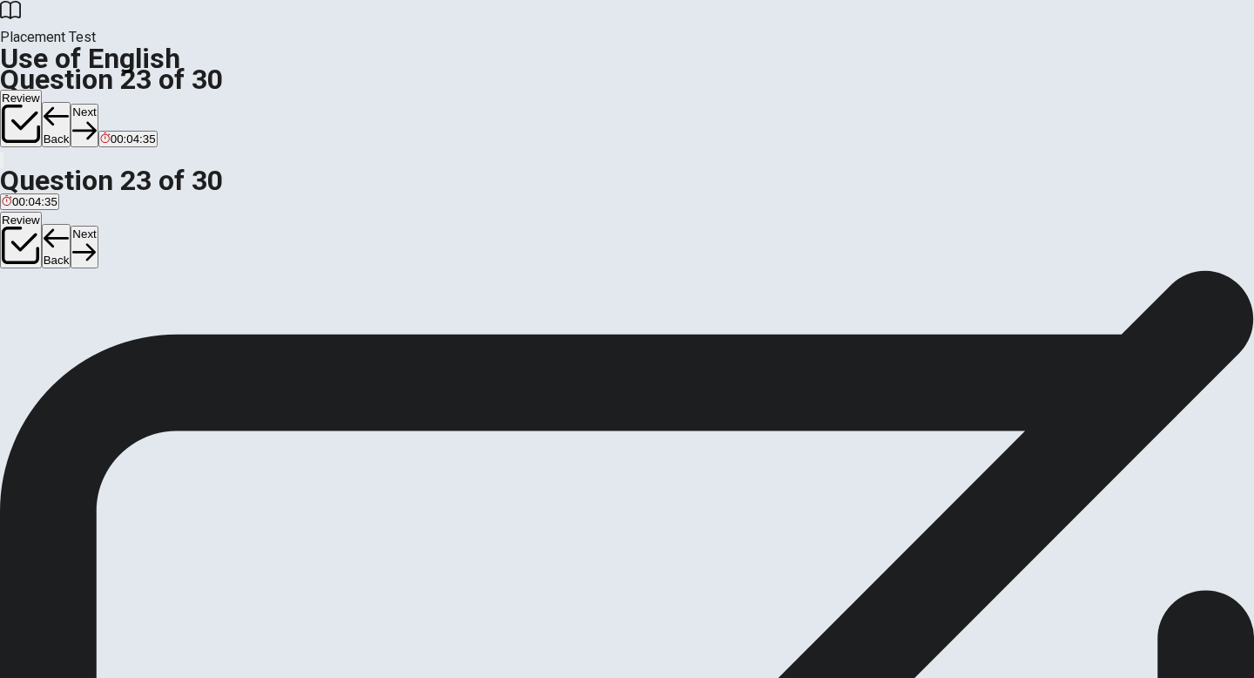
click at [98, 104] on button "Next" at bounding box center [84, 125] width 27 height 43
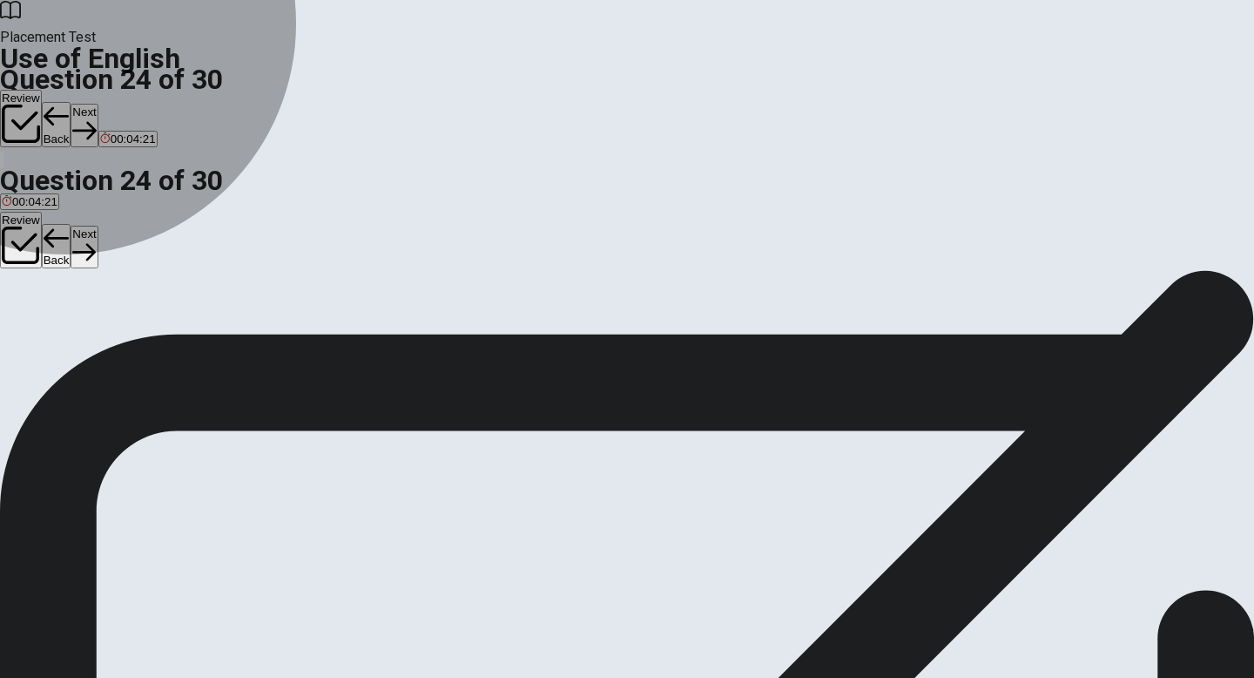
click at [26, 327] on span "went" at bounding box center [14, 333] width 24 height 13
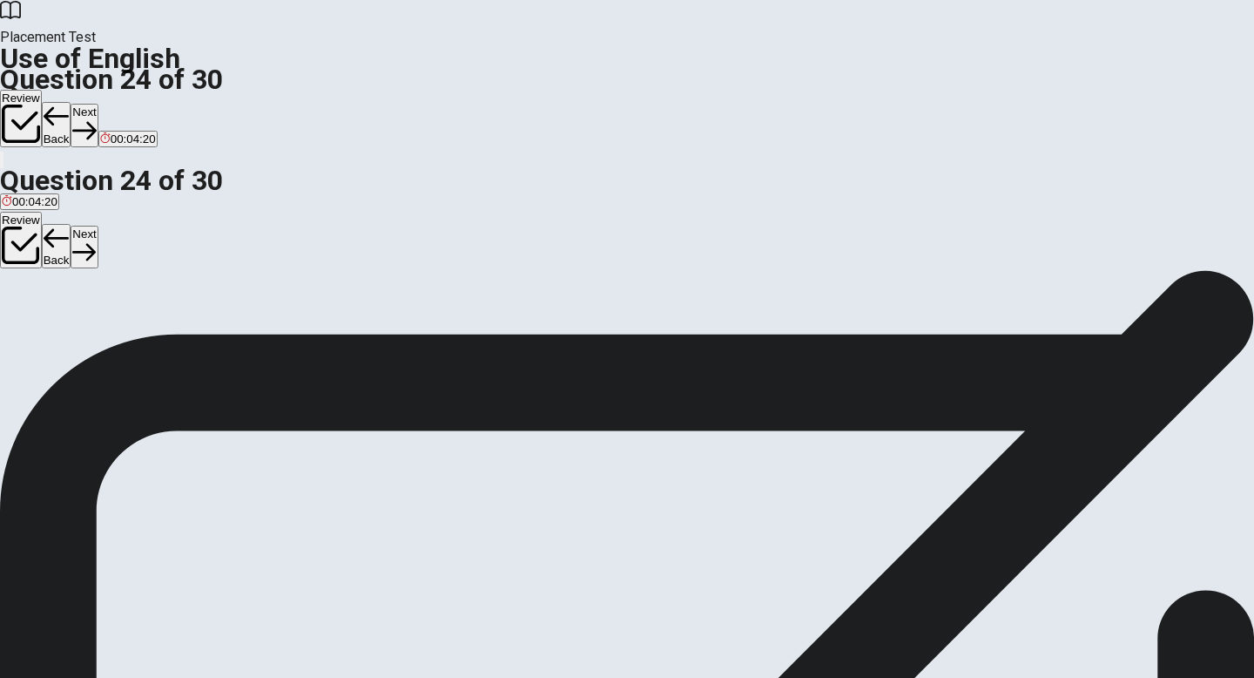
click at [96, 118] on icon "button" at bounding box center [84, 130] width 24 height 24
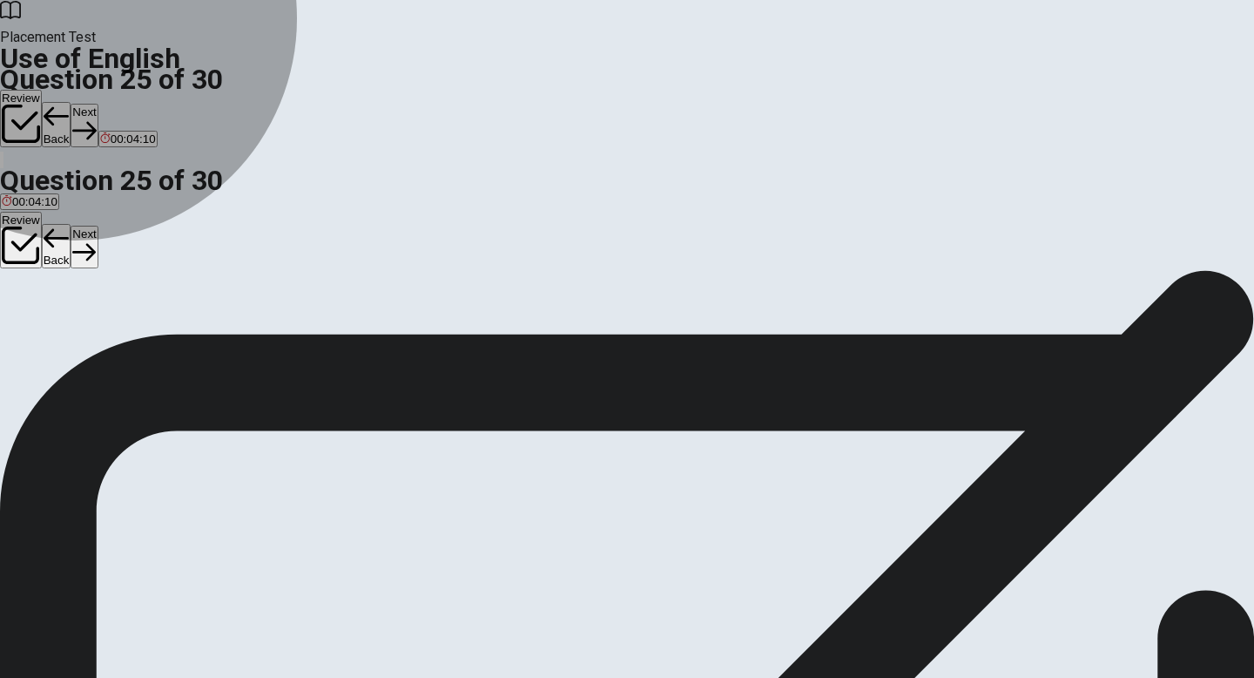
click at [43, 327] on span "Shorten" at bounding box center [22, 333] width 41 height 13
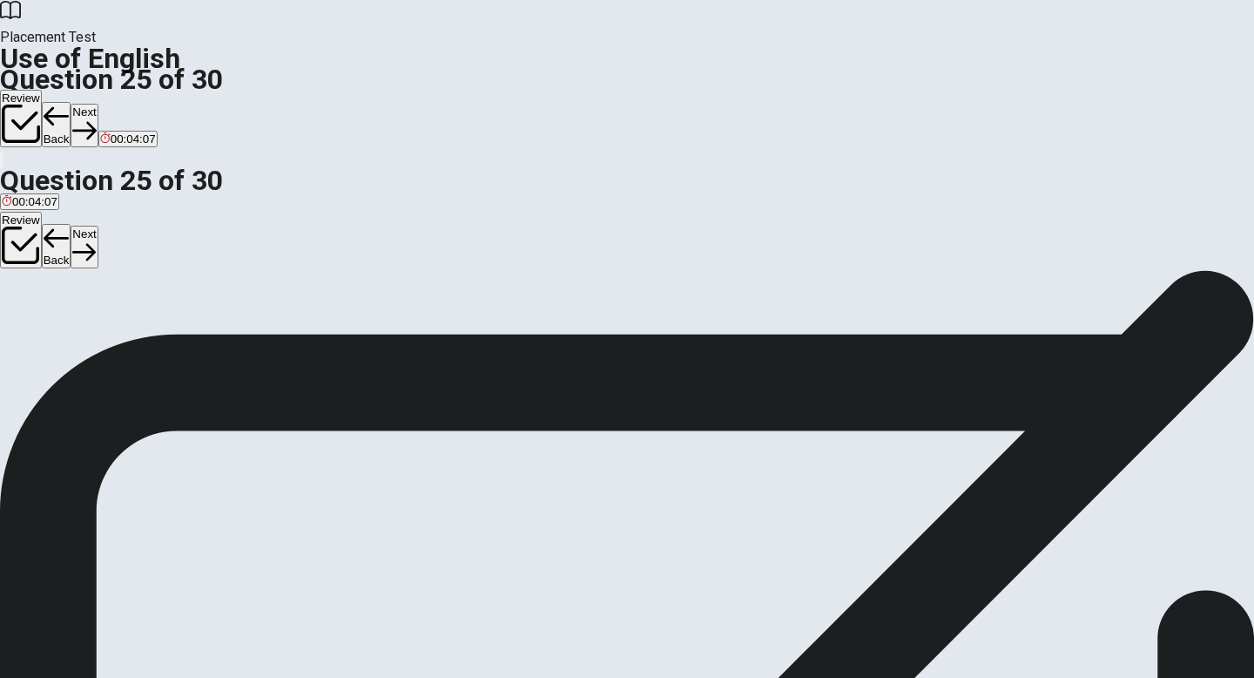
click at [98, 104] on button "Next" at bounding box center [84, 125] width 27 height 43
click at [51, 327] on span "generous" at bounding box center [26, 333] width 49 height 13
click at [69, 104] on button "Next" at bounding box center [55, 125] width 27 height 43
click at [115, 340] on span "makes" at bounding box center [98, 333] width 34 height 13
click at [98, 104] on button "Next" at bounding box center [84, 125] width 27 height 43
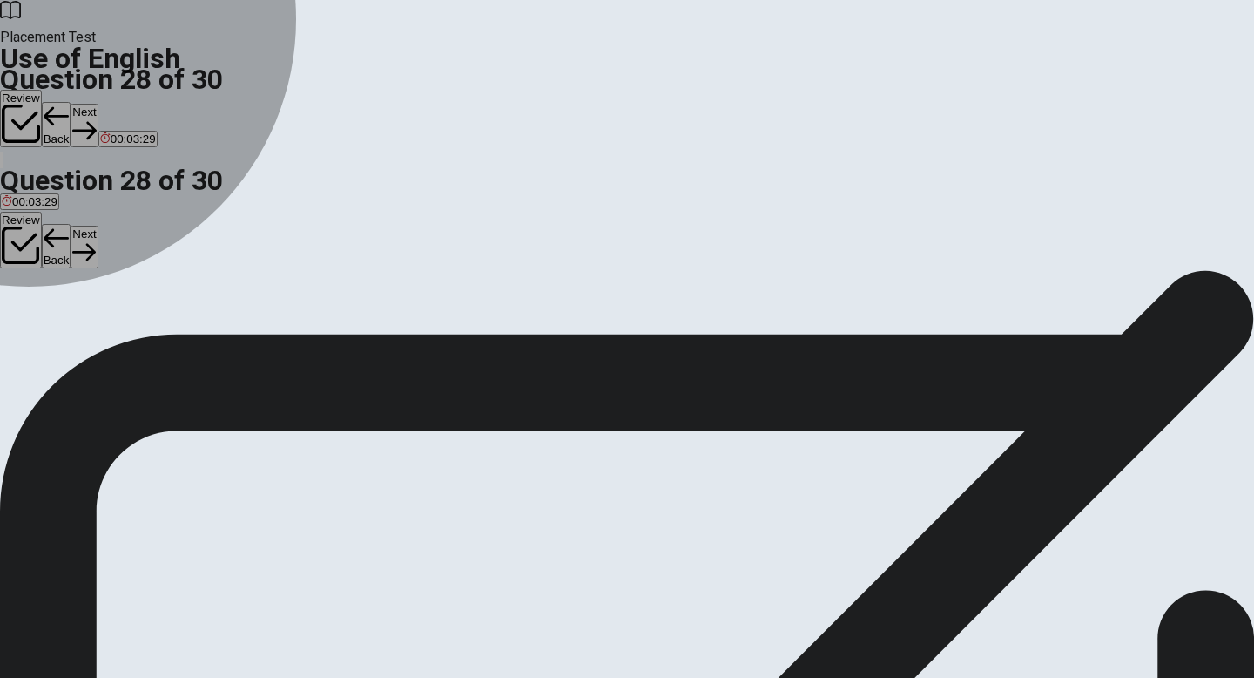
click at [86, 327] on div "B" at bounding box center [69, 320] width 36 height 13
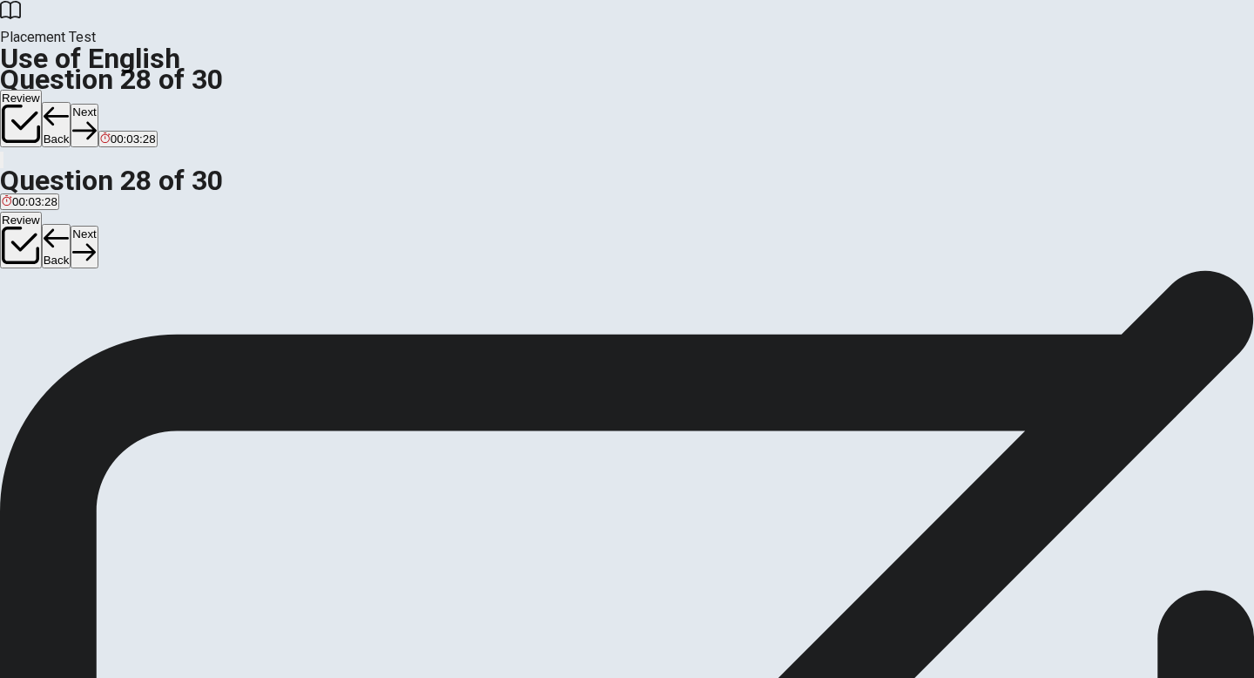
click at [98, 104] on button "Next" at bounding box center [84, 125] width 27 height 43
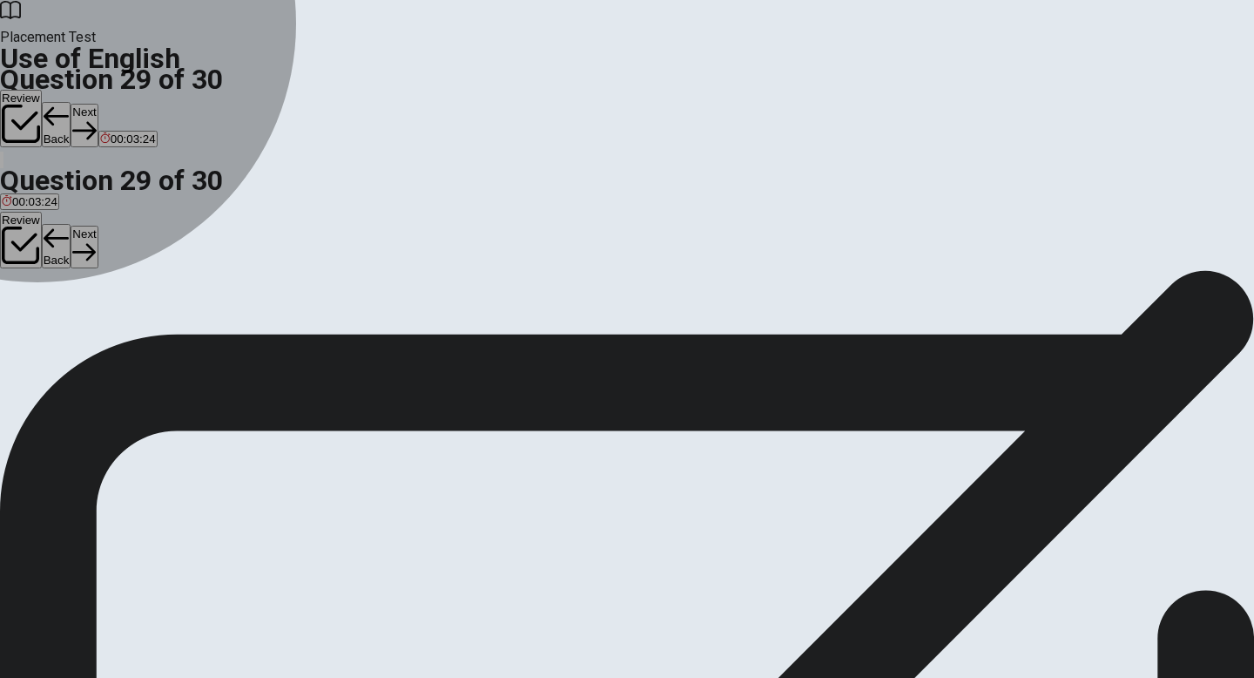
click at [67, 341] on button "C hot" at bounding box center [57, 327] width 20 height 30
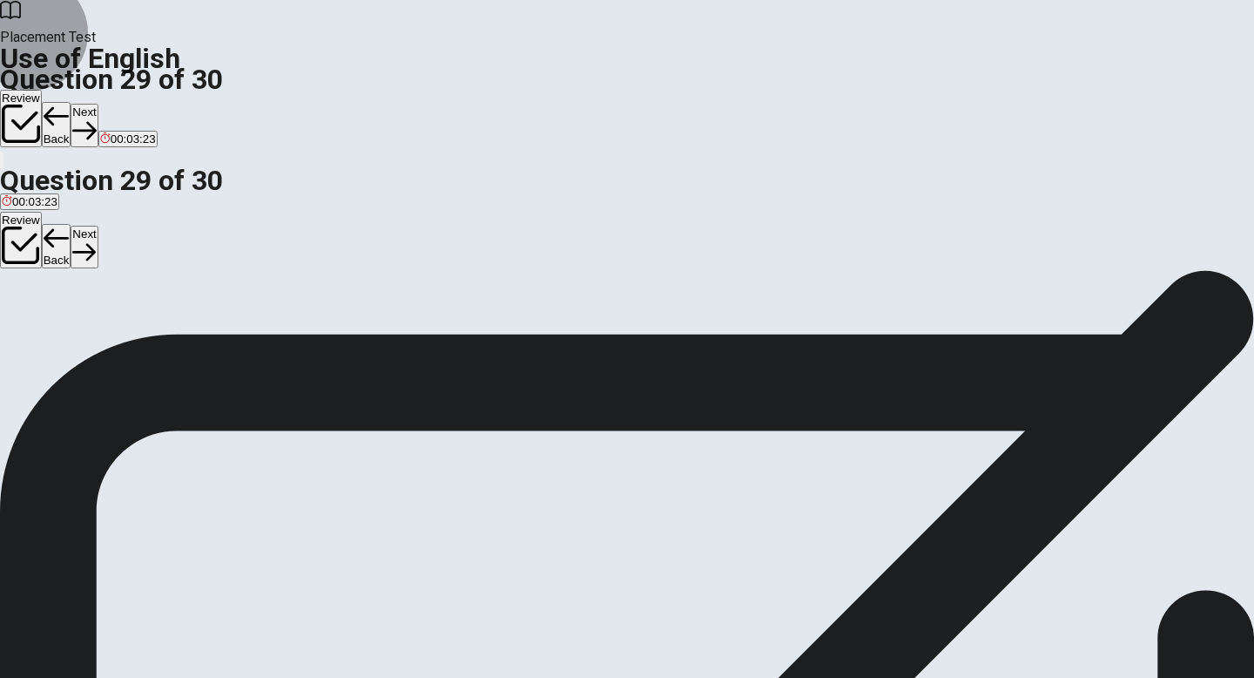
click at [98, 104] on button "Next" at bounding box center [84, 125] width 27 height 43
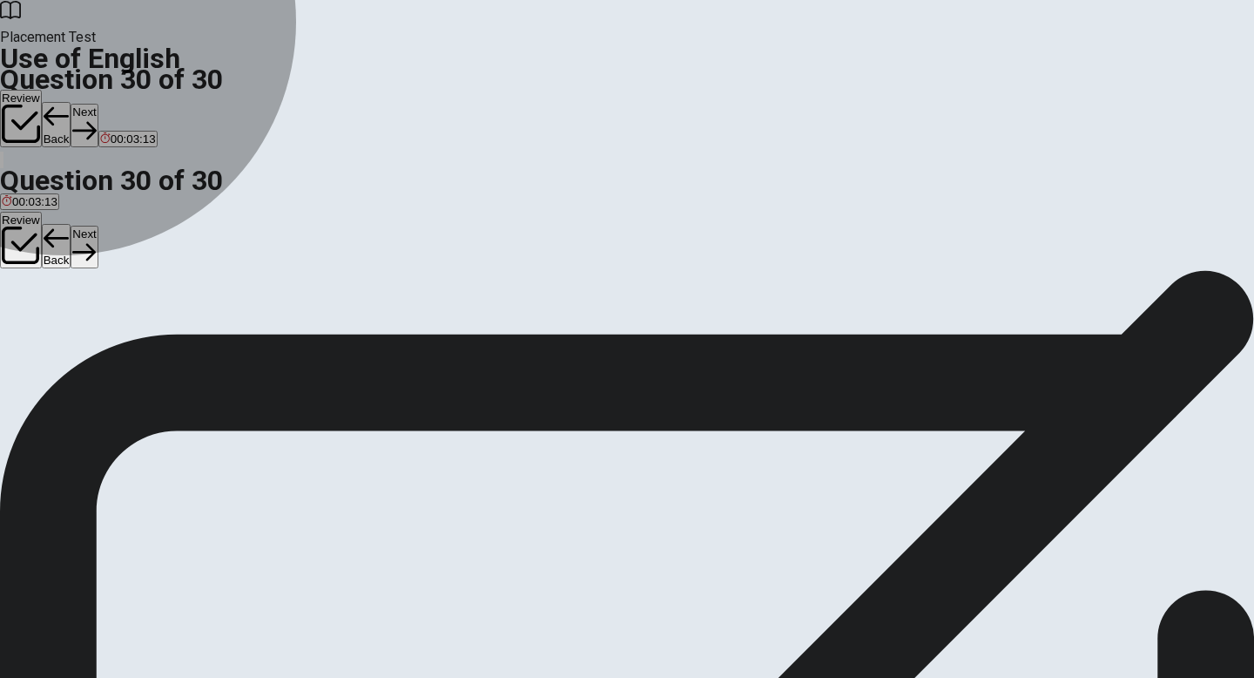
click at [87, 340] on span "sends" at bounding box center [71, 333] width 31 height 13
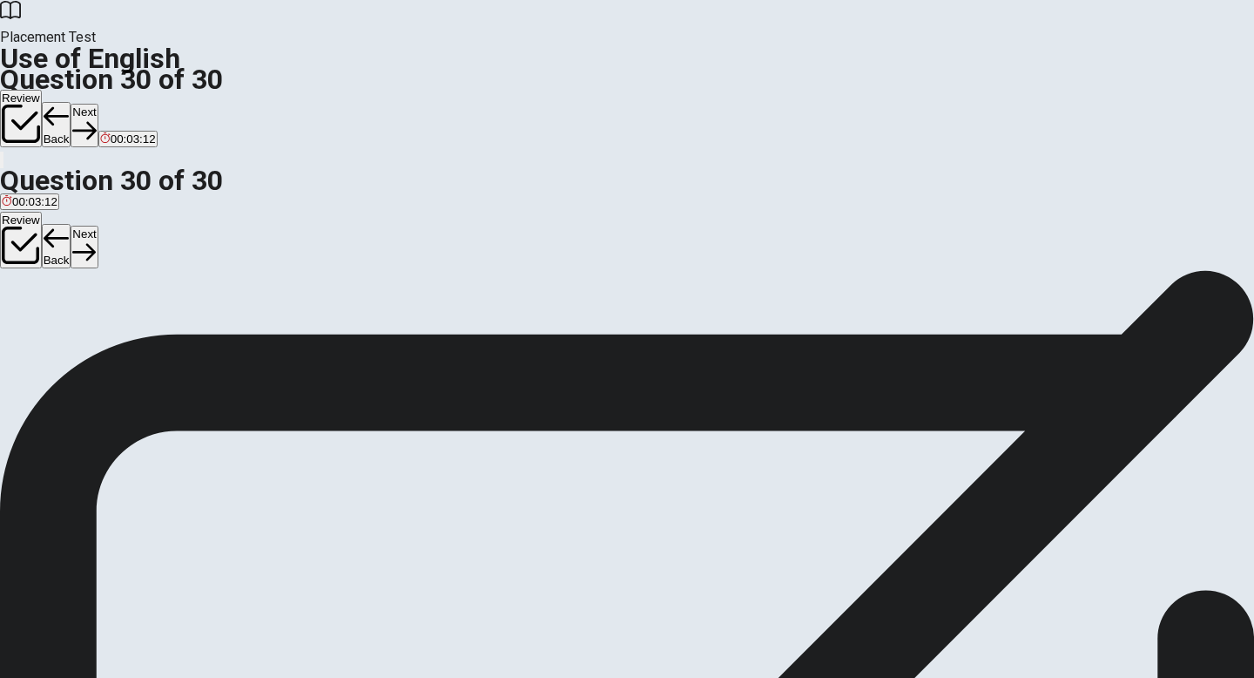
click at [98, 104] on button "Next" at bounding box center [84, 125] width 27 height 43
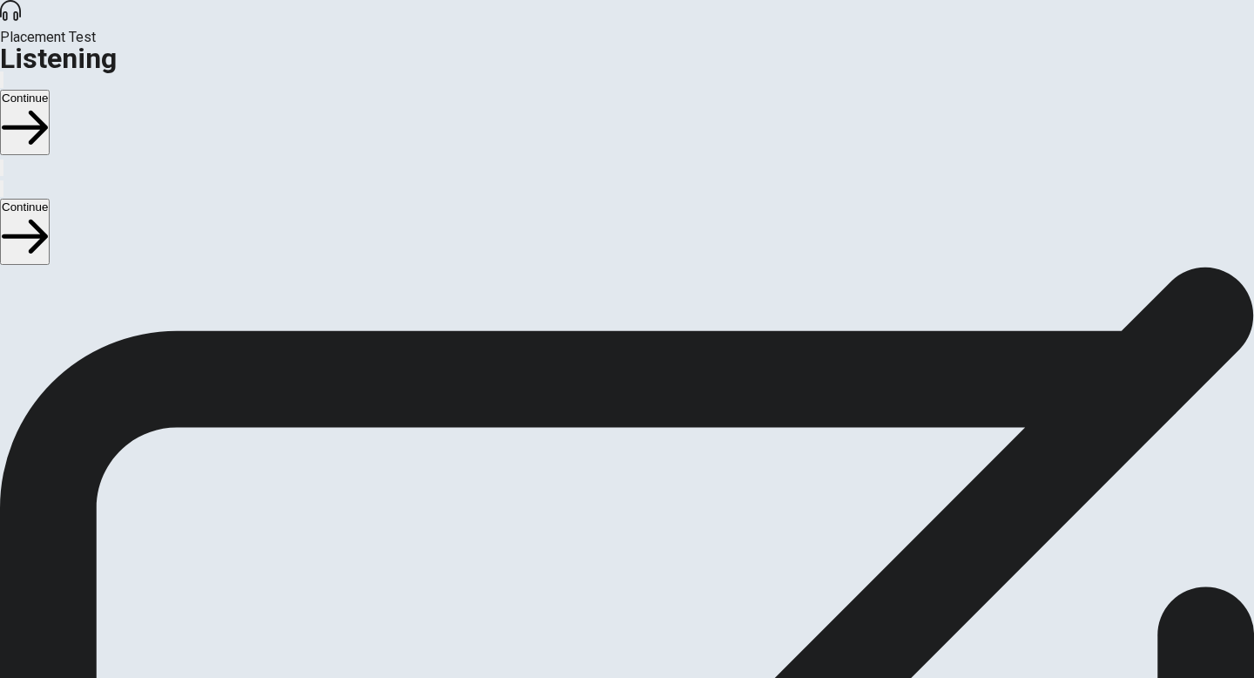
click at [50, 90] on button "Continue" at bounding box center [25, 122] width 50 height 65
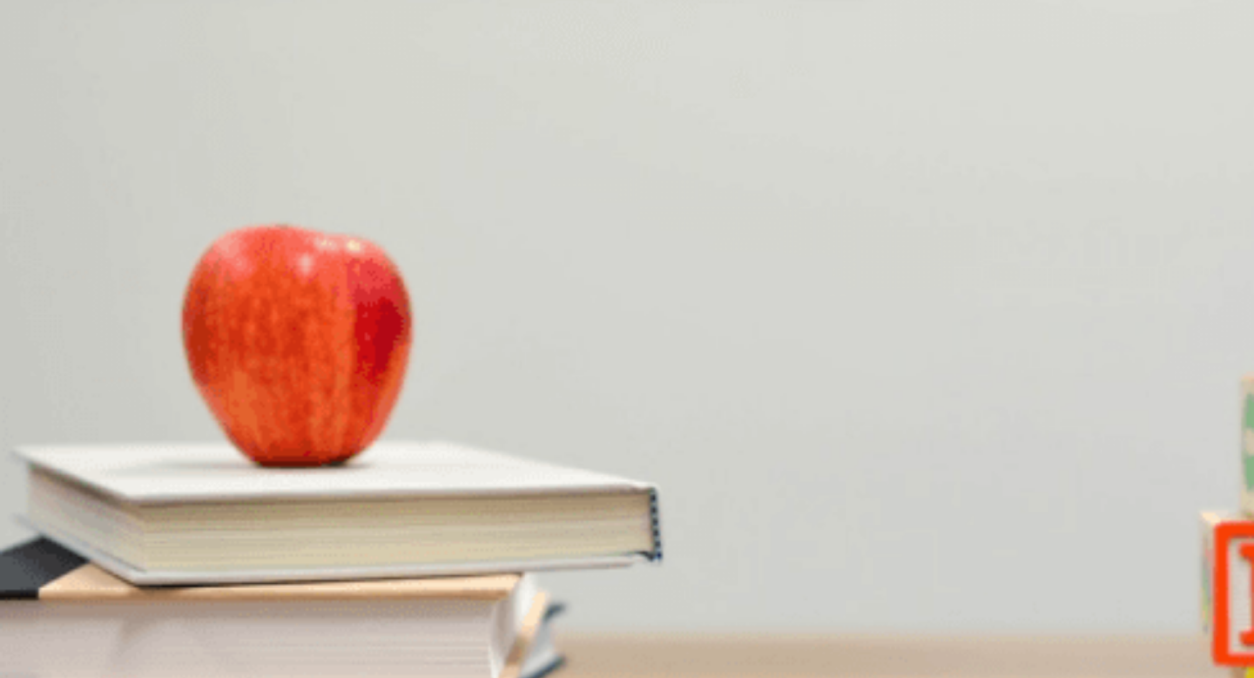
click at [138, 655] on span "Discussing a New Job" at bounding box center [69, 663] width 138 height 17
click at [2, 84] on icon "button" at bounding box center [2, 84] width 0 height 0
click at [130, 318] on div "A" at bounding box center [66, 324] width 128 height 13
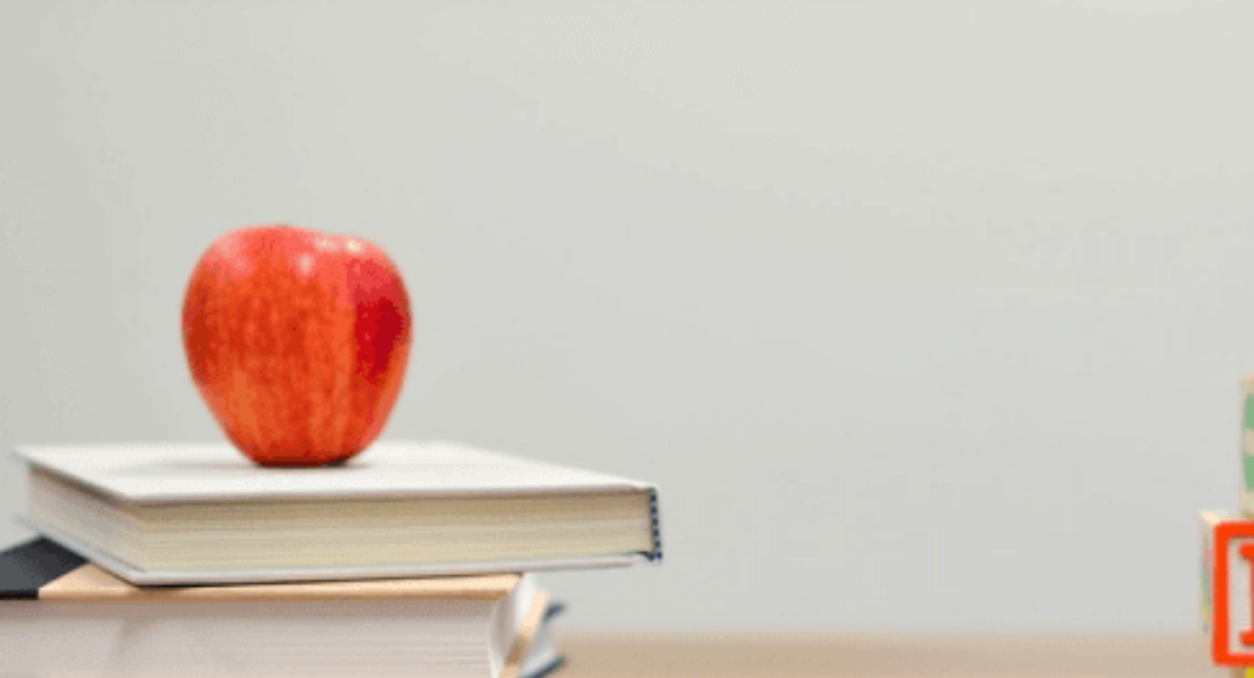
scroll to position [537, 0]
click at [401, 391] on div "C" at bounding box center [315, 397] width 172 height 13
click at [159, 464] on div "A" at bounding box center [80, 470] width 157 height 13
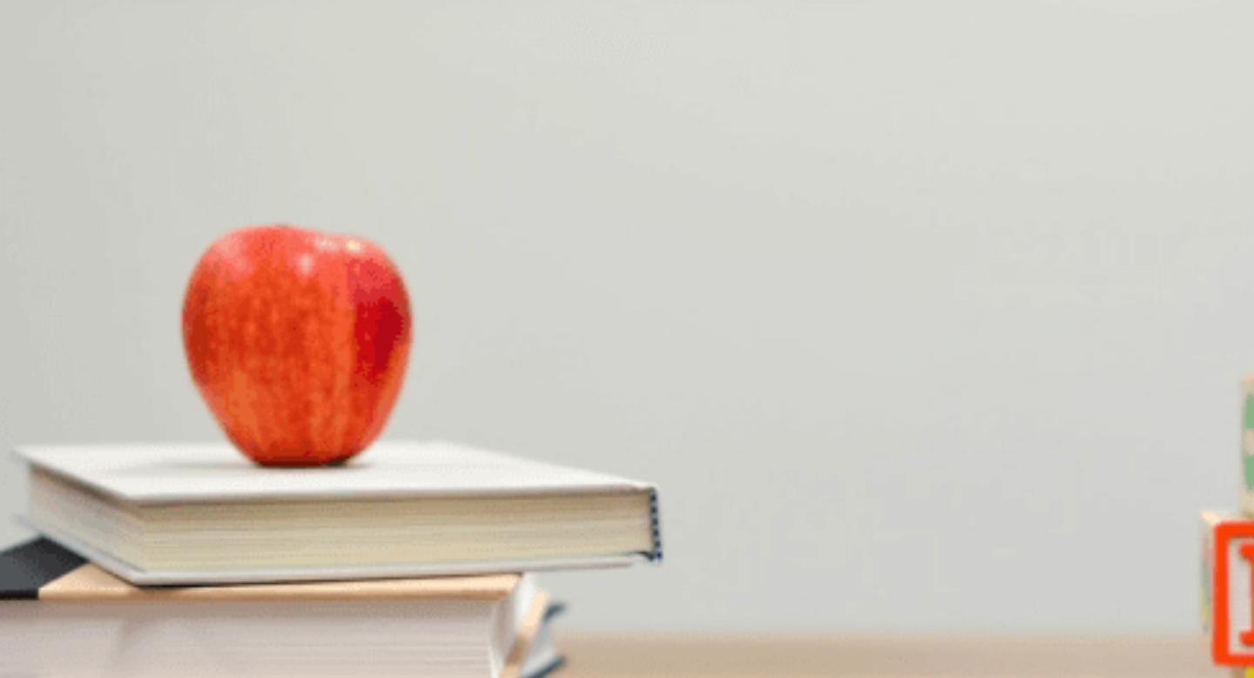
click at [150, 537] on div "A" at bounding box center [76, 543] width 148 height 13
click at [256, 515] on div "D" at bounding box center [205, 521] width 102 height 13
click at [50, 90] on button "Continue" at bounding box center [25, 122] width 50 height 65
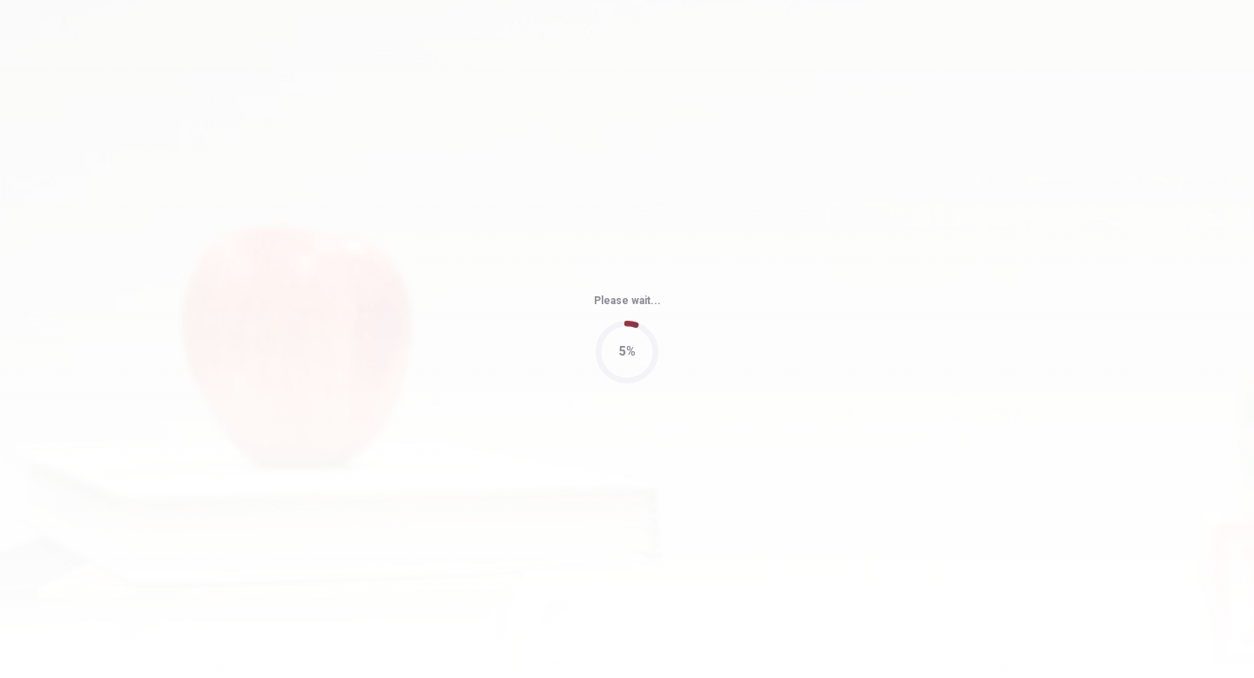
type input "61"
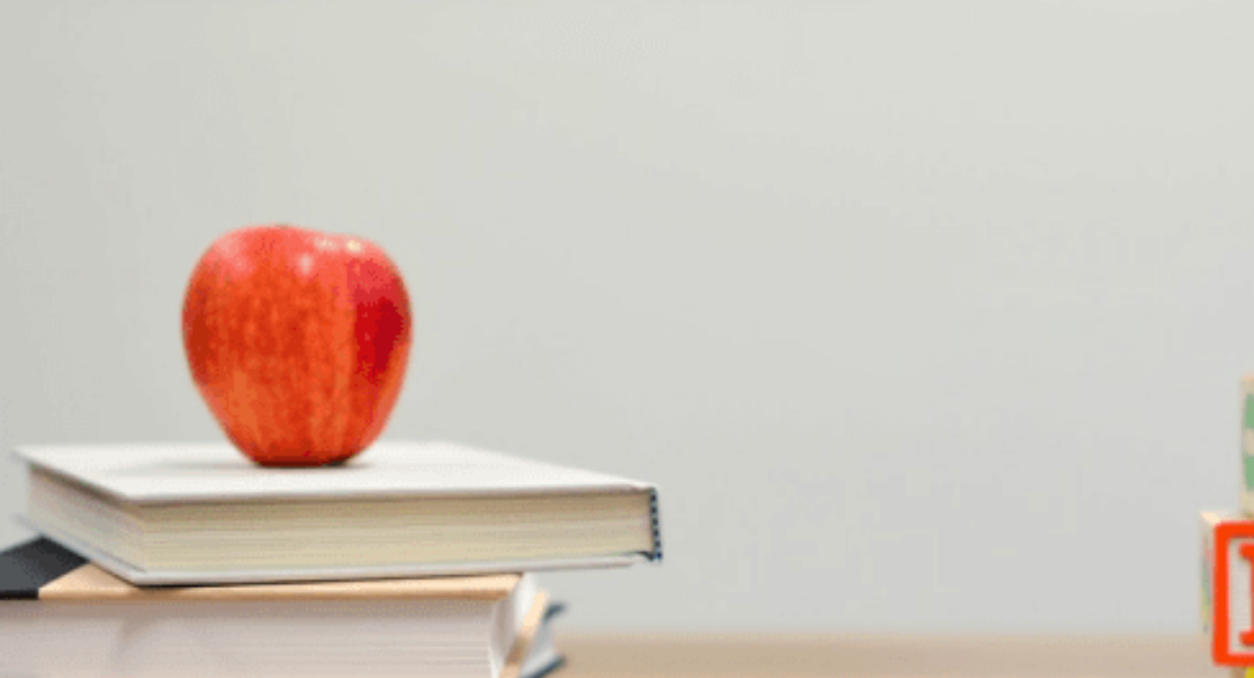
scroll to position [98, 0]
click at [190, 331] on div "B" at bounding box center [146, 337] width 87 height 13
click at [89, 550] on div "A" at bounding box center [45, 556] width 87 height 13
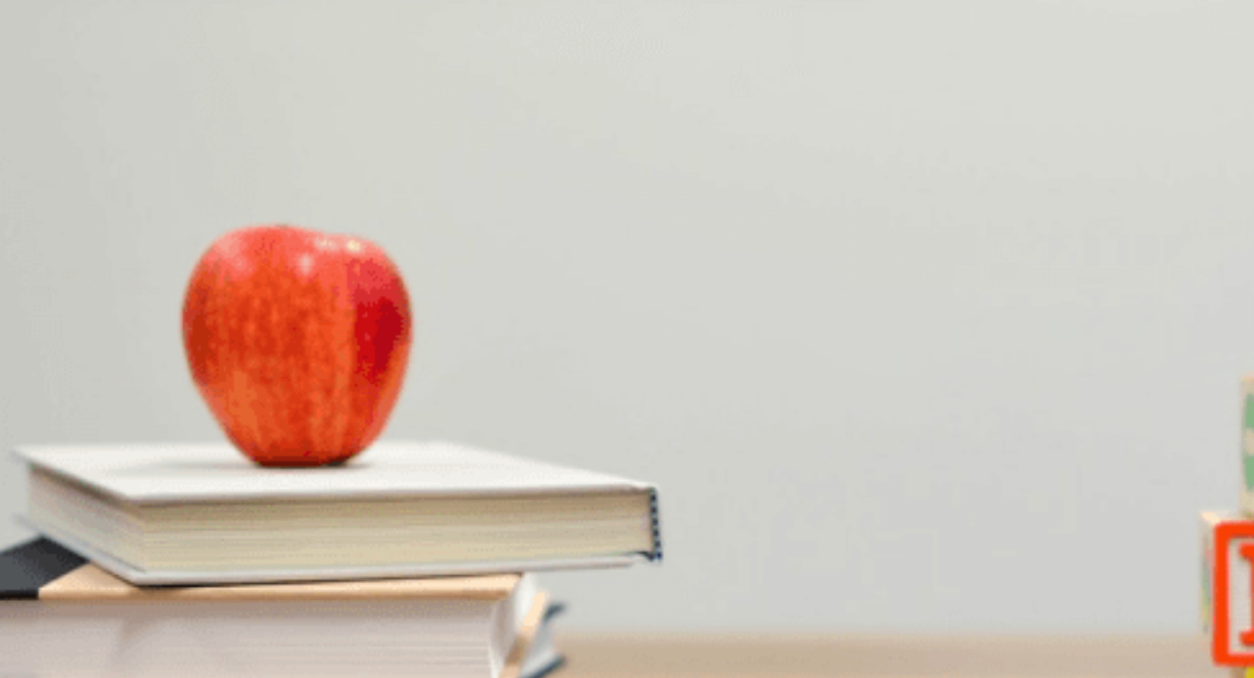
click at [172, 624] on div "D" at bounding box center [156, 630] width 32 height 13
click at [351, 674] on div at bounding box center [627, 674] width 1254 height 0
click at [279, 674] on div at bounding box center [627, 674] width 1254 height 0
drag, startPoint x: 321, startPoint y: 253, endPoint x: 283, endPoint y: 253, distance: 37.5
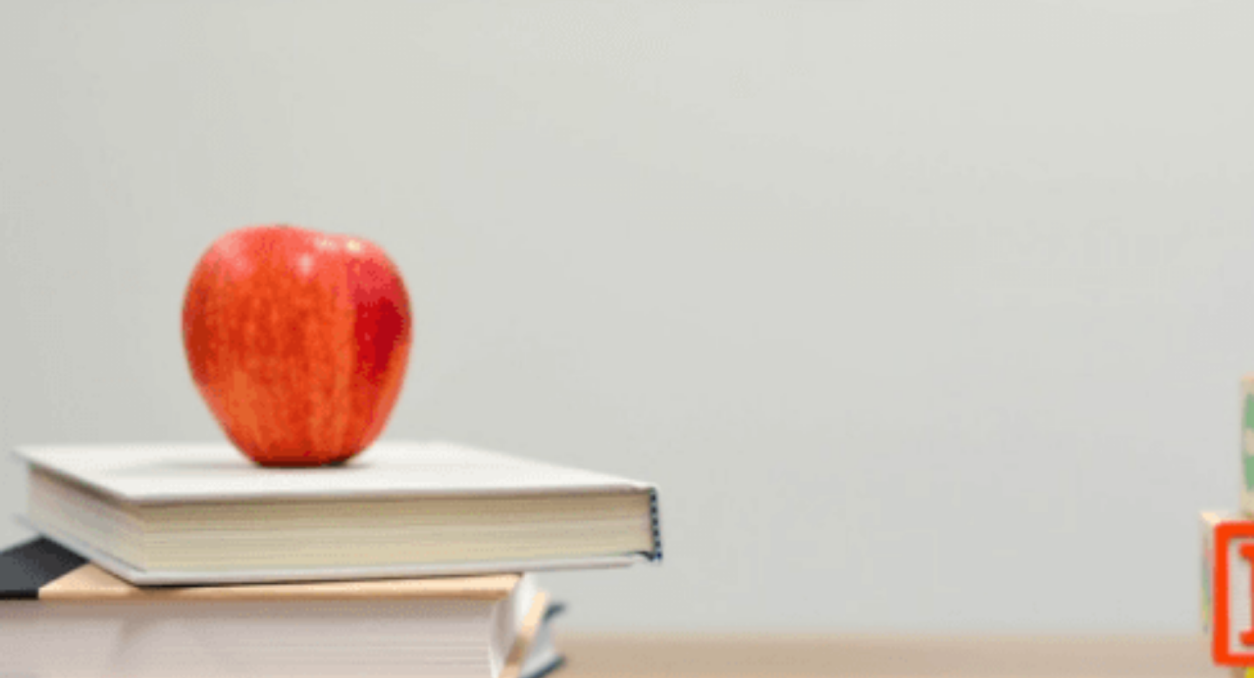
click at [283, 674] on div at bounding box center [627, 674] width 1254 height 0
click at [1012, 69] on div "Continue" at bounding box center [627, 113] width 1254 height 88
click at [190, 417] on span "Early in the morning" at bounding box center [138, 423] width 104 height 13
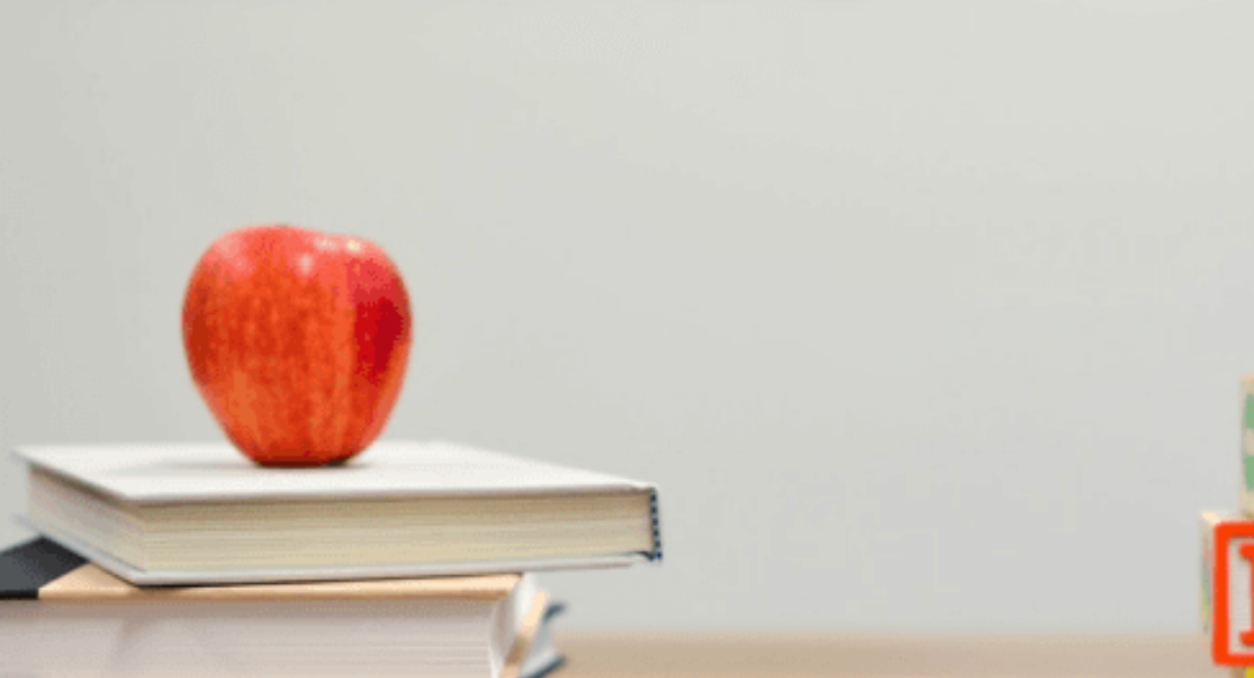
scroll to position [901, 0]
click at [68, 490] on span "He is excited" at bounding box center [35, 496] width 66 height 13
click at [50, 90] on button "Continue" at bounding box center [25, 122] width 50 height 65
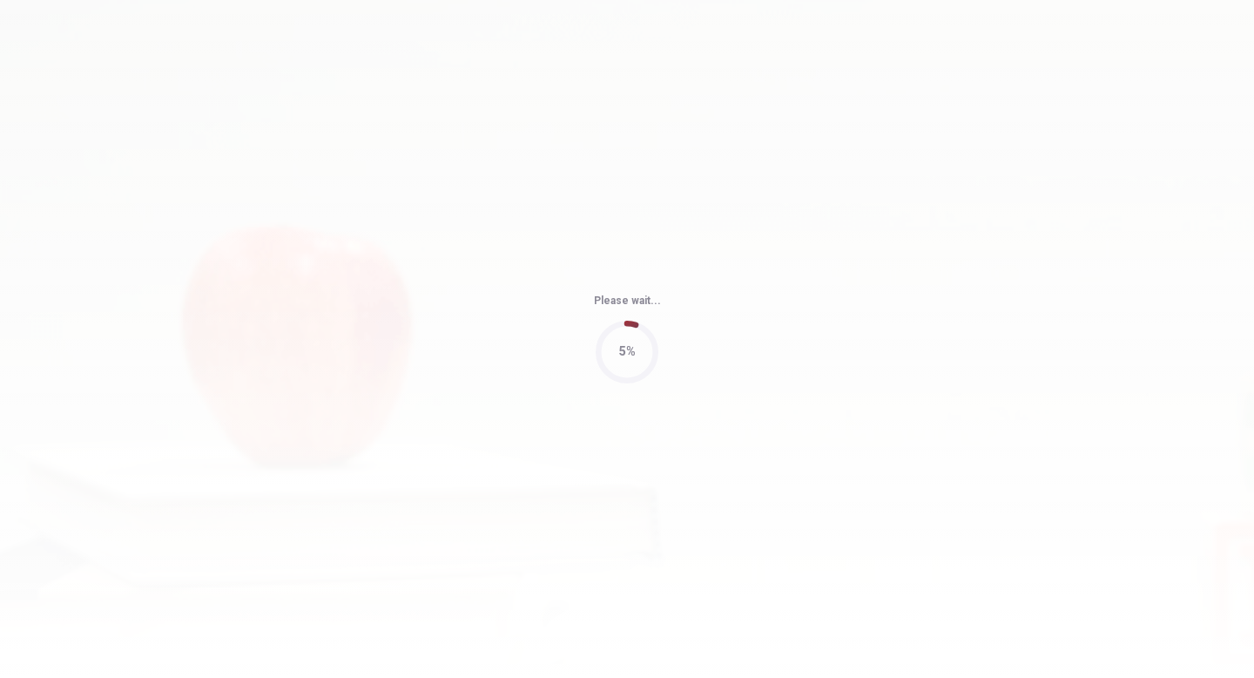
type input "78"
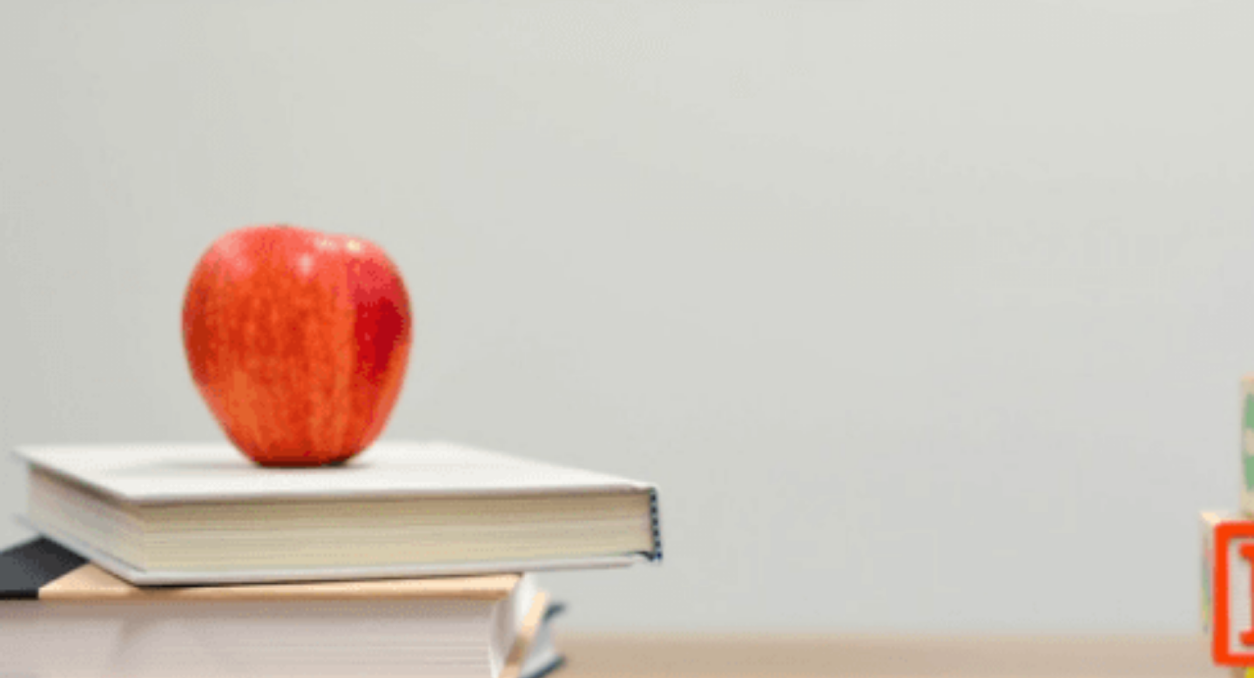
scroll to position [10, 0]
click at [379, 357] on span "Timeline and budget specifics" at bounding box center [302, 350] width 152 height 13
click at [180, 417] on span "The client" at bounding box center [155, 423] width 51 height 13
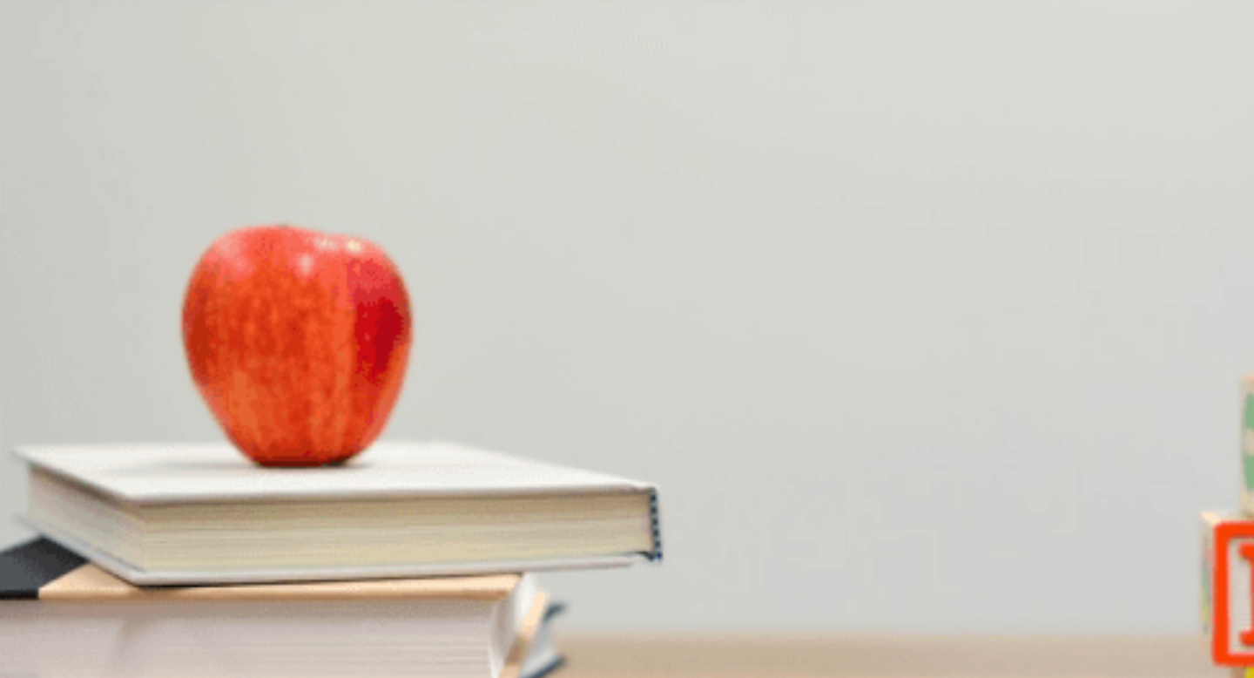
click at [417, 503] on span "Provide feedback for revision" at bounding box center [342, 496] width 150 height 13
click at [111, 564] on span "He thinks it’s detailed" at bounding box center [57, 570] width 110 height 13
click at [373, 528] on span "A project proposal draft" at bounding box center [312, 534] width 119 height 13
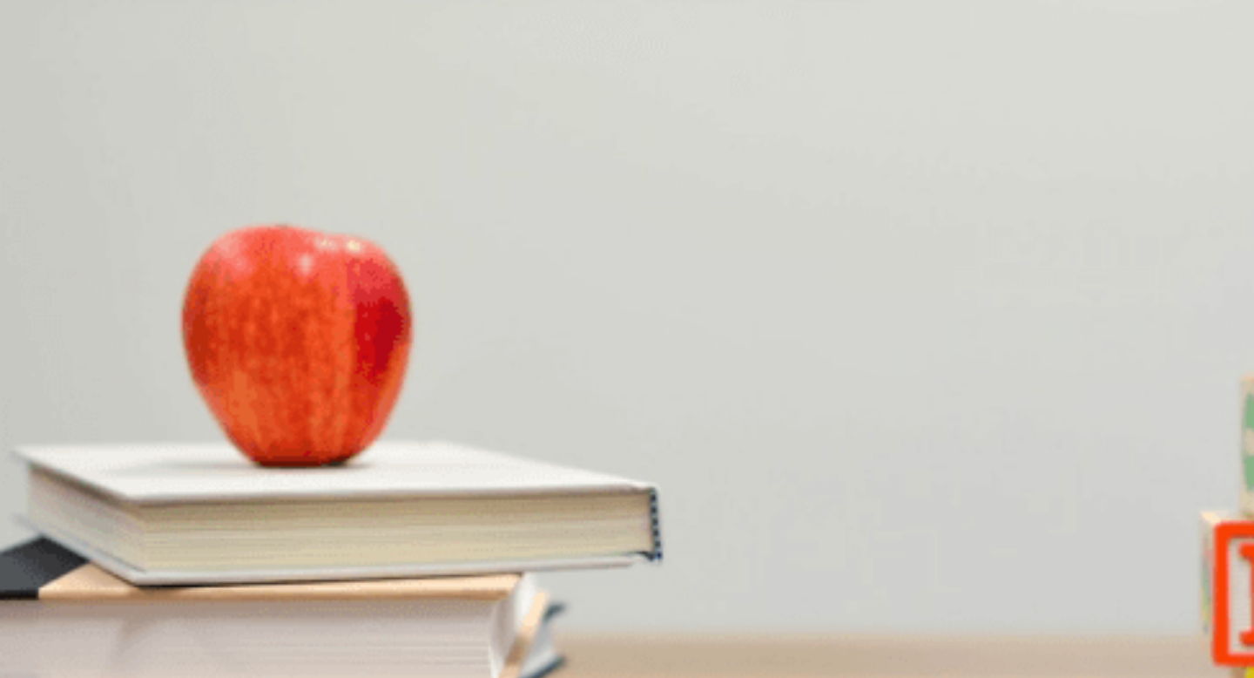
click at [50, 90] on button "Continue" at bounding box center [25, 122] width 50 height 65
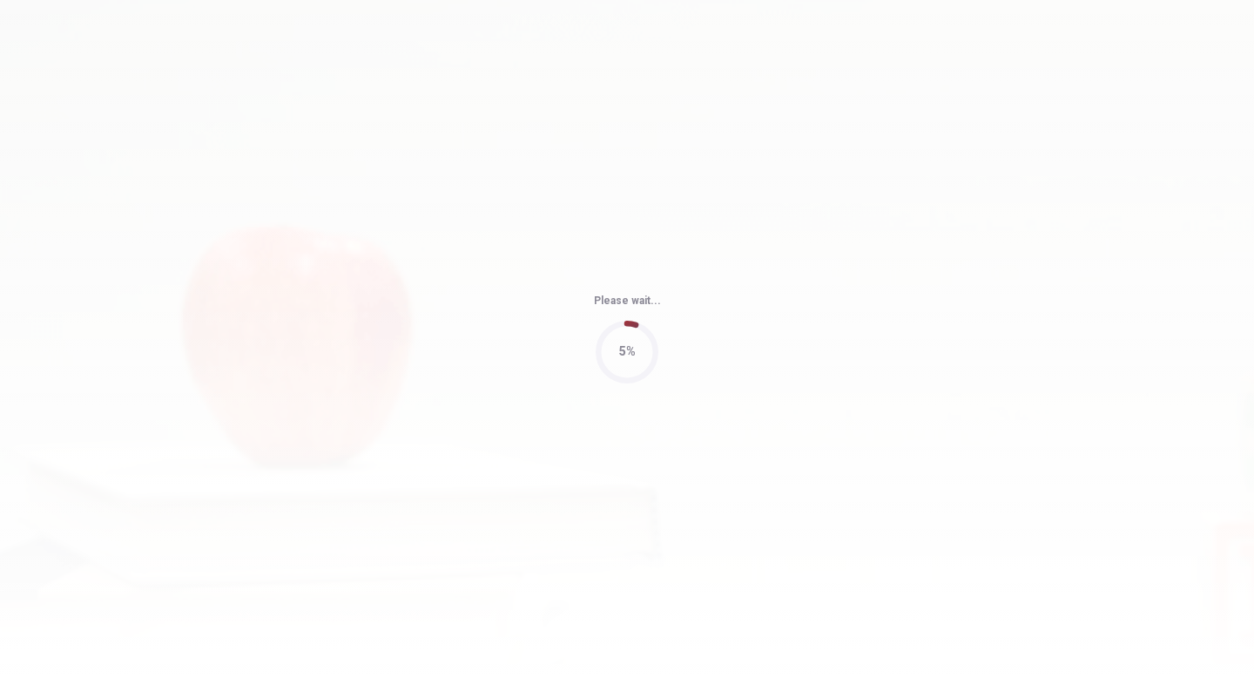
type input "69"
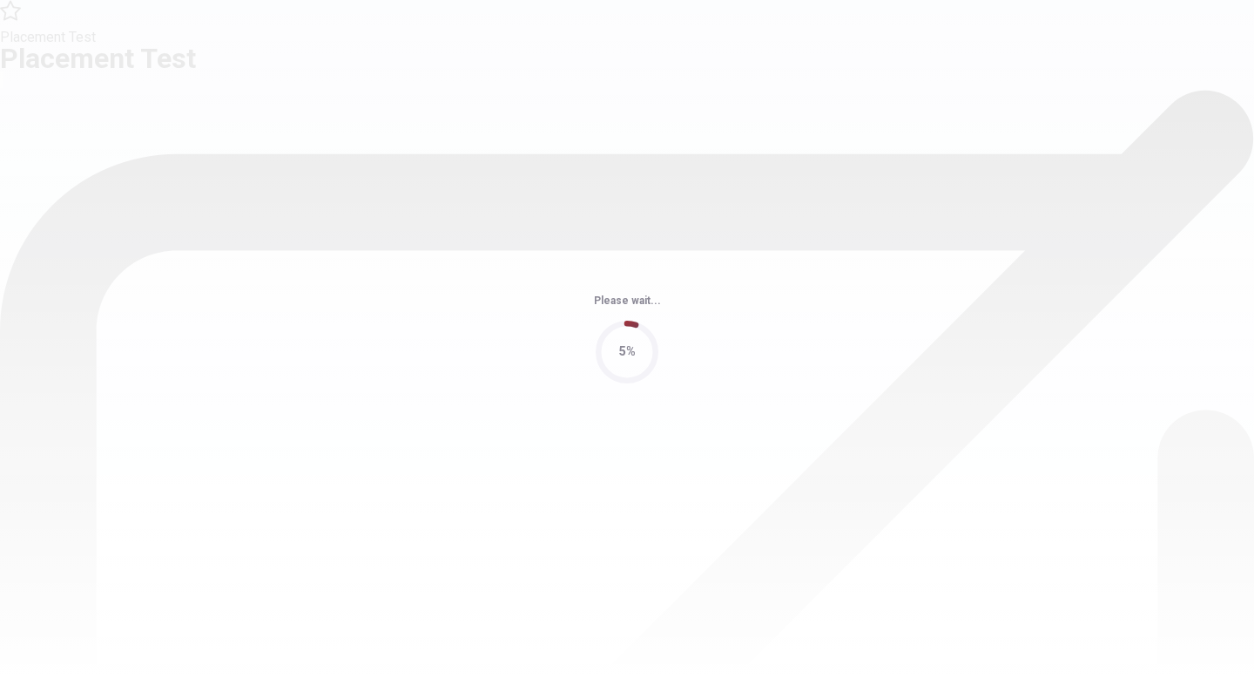
scroll to position [0, 0]
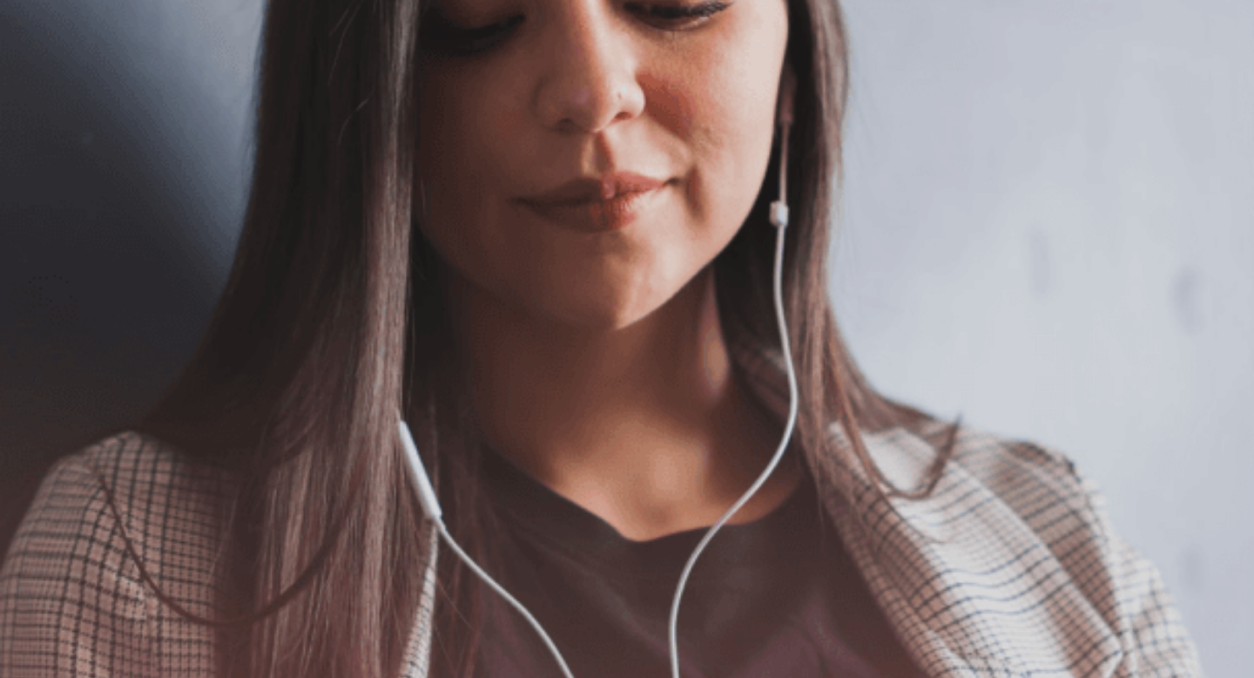
click at [50, 90] on button "Continue" at bounding box center [25, 122] width 50 height 65
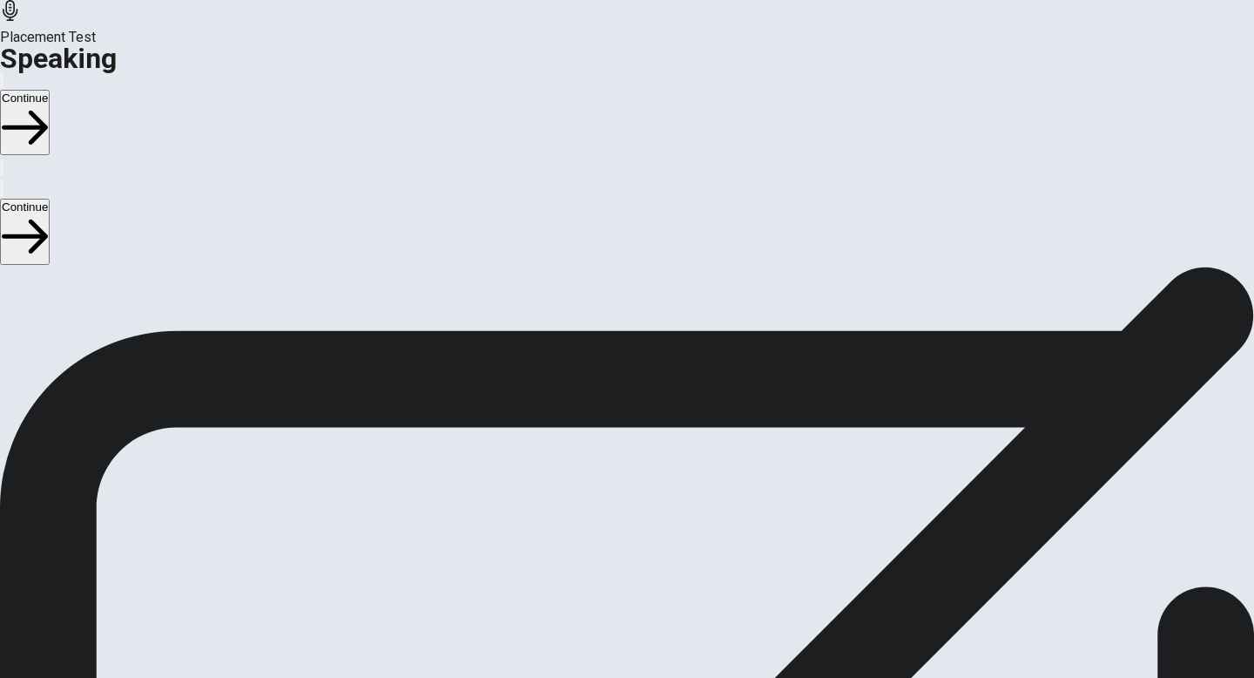
click at [653, 555] on div at bounding box center [627, 584] width 52 height 58
click at [624, 628] on icon "Play Audio" at bounding box center [616, 638] width 17 height 21
click at [608, 616] on button "Play Audio" at bounding box center [605, 624] width 3 height 17
click at [653, 555] on icon at bounding box center [627, 581] width 52 height 52
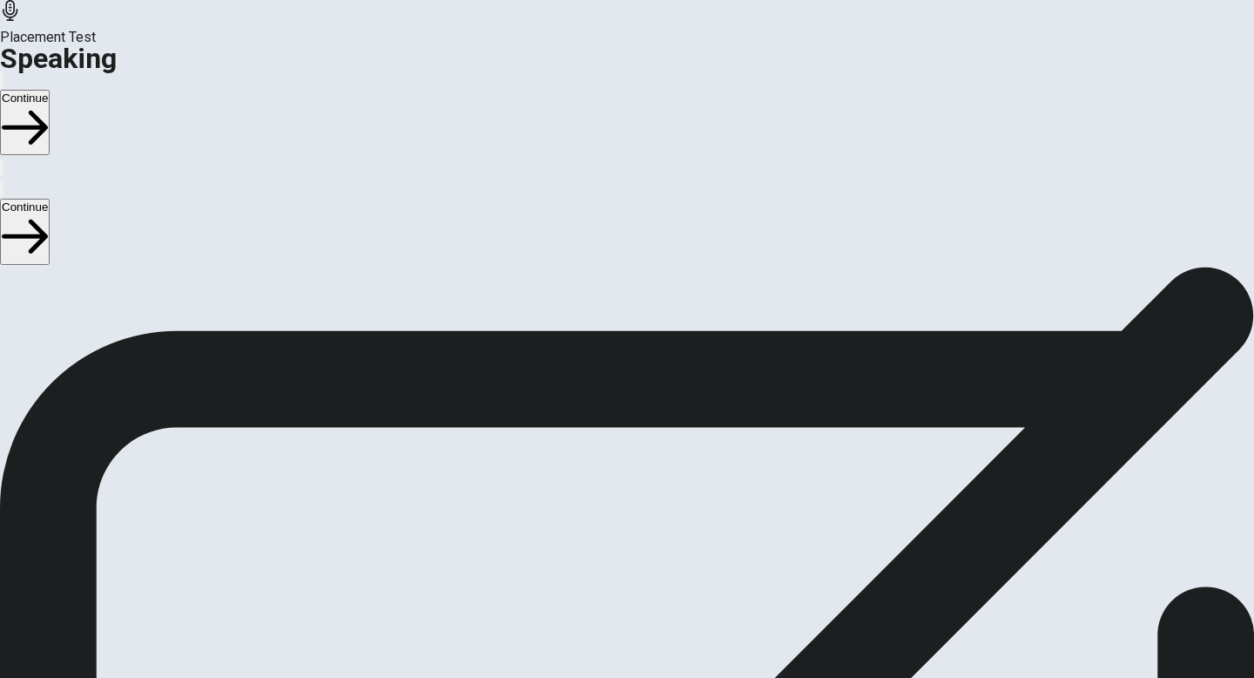
click at [653, 555] on div at bounding box center [627, 584] width 52 height 58
click at [608, 616] on button "Play Audio" at bounding box center [605, 624] width 3 height 17
click at [603, 628] on icon "Record Again" at bounding box center [603, 628] width 0 height 0
click at [608, 616] on button "Play Audio" at bounding box center [605, 624] width 3 height 17
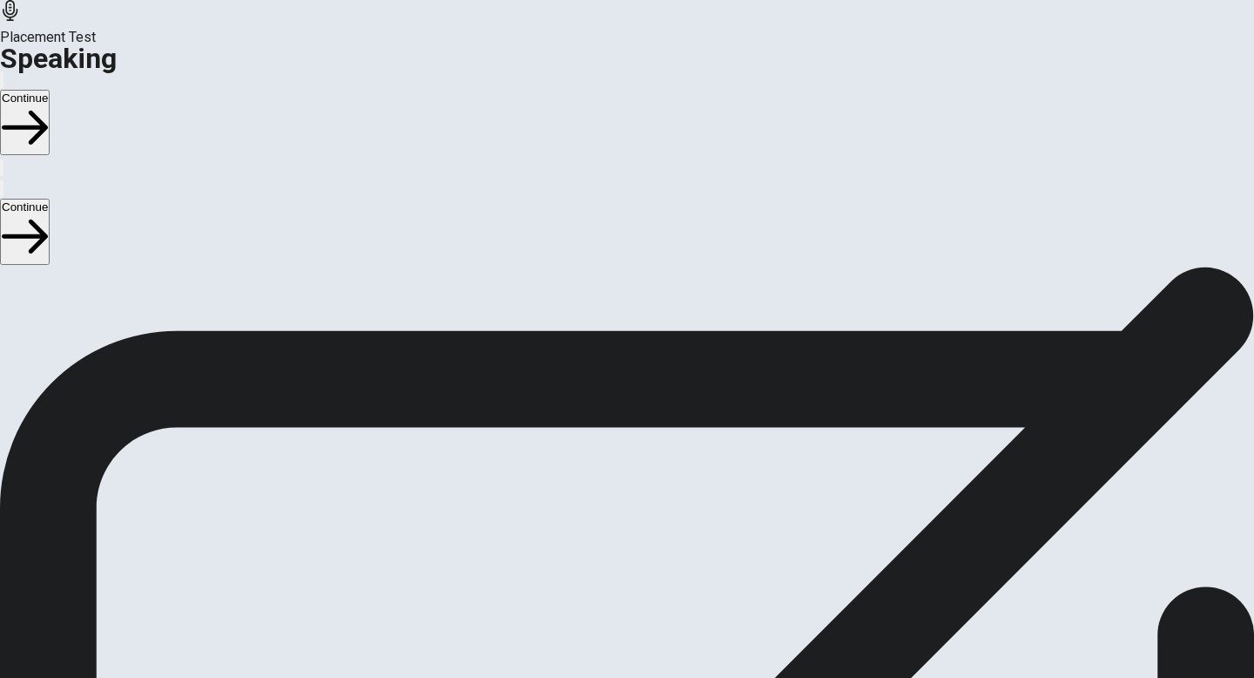
click at [653, 536] on span "00:00:14" at bounding box center [627, 544] width 52 height 17
click at [641, 577] on icon at bounding box center [624, 589] width 33 height 24
click at [664, 613] on button "Record Again" at bounding box center [627, 655] width 73 height 85
click at [658, 564] on div "Stop Recording" at bounding box center [628, 674] width 62 height 221
click at [608, 616] on button "Play Audio" at bounding box center [605, 624] width 3 height 17
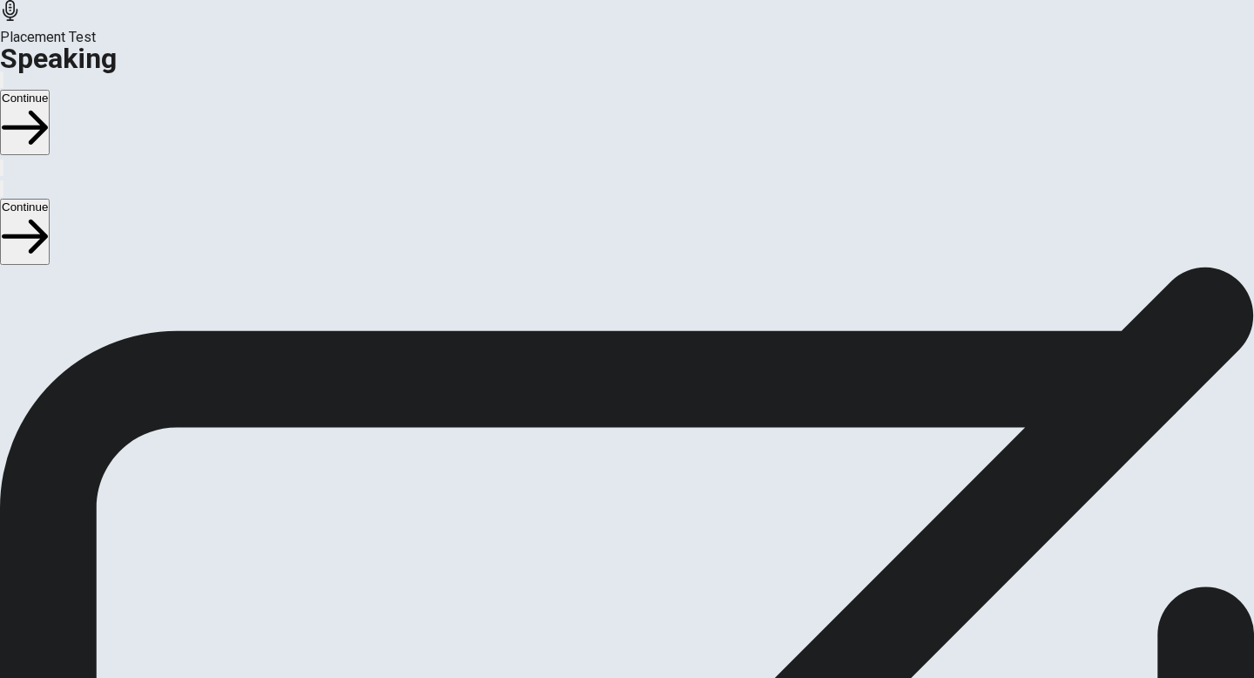
click at [50, 90] on button "Continue" at bounding box center [25, 122] width 50 height 65
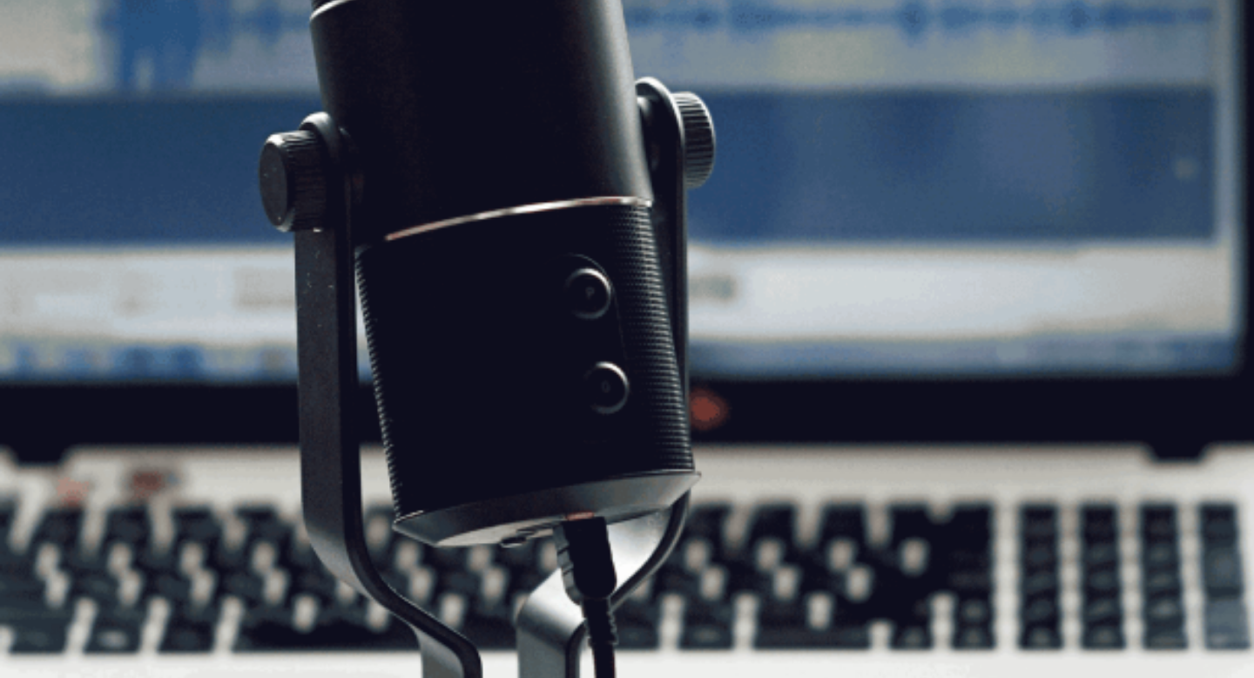
click at [50, 90] on button "Continue" at bounding box center [25, 122] width 50 height 65
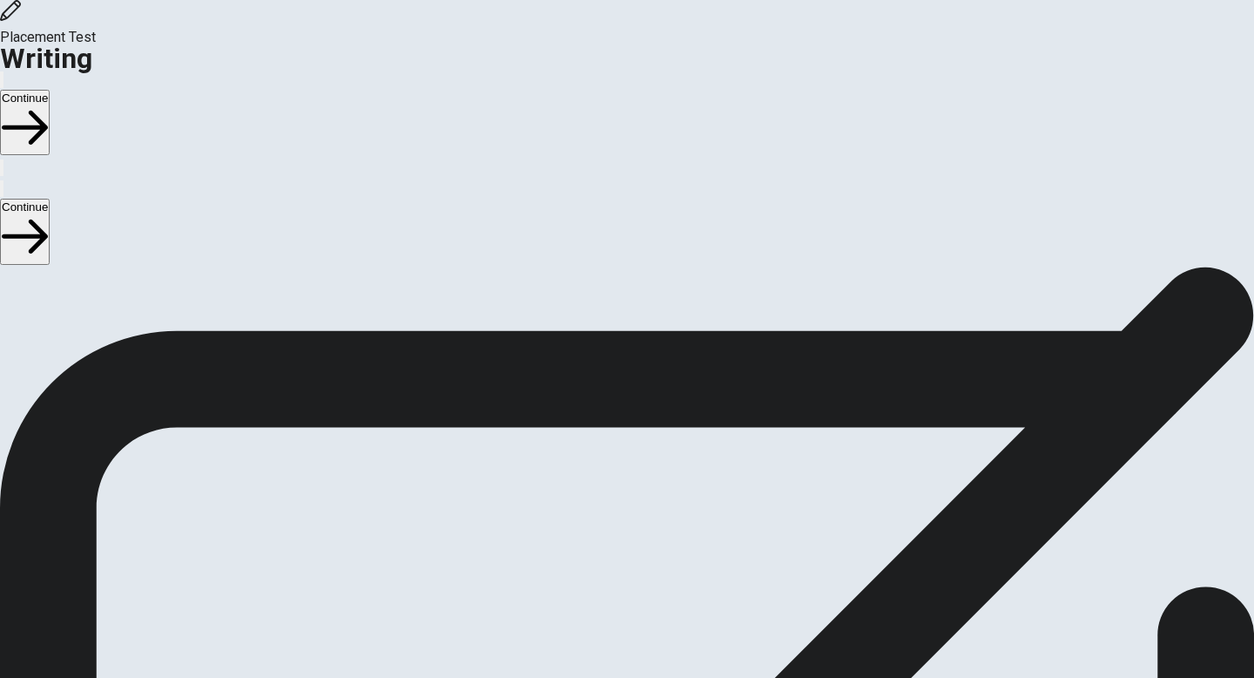
click at [50, 90] on button "Continue" at bounding box center [25, 122] width 50 height 65
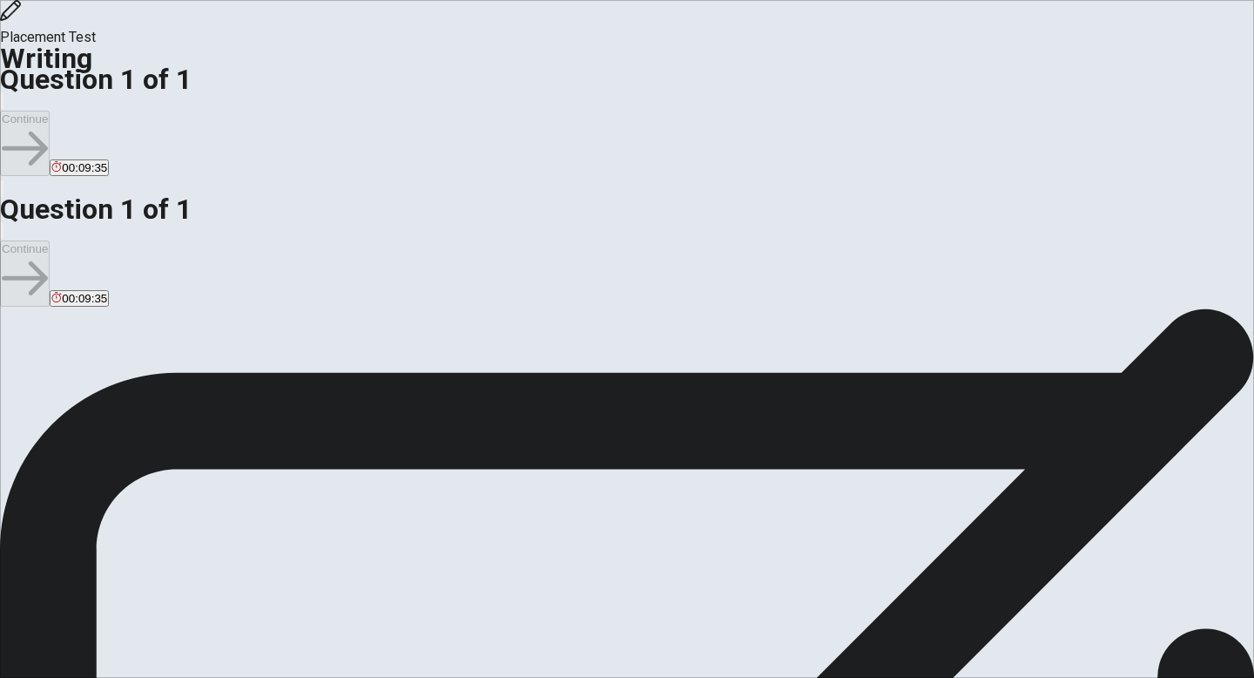
type textarea "I"
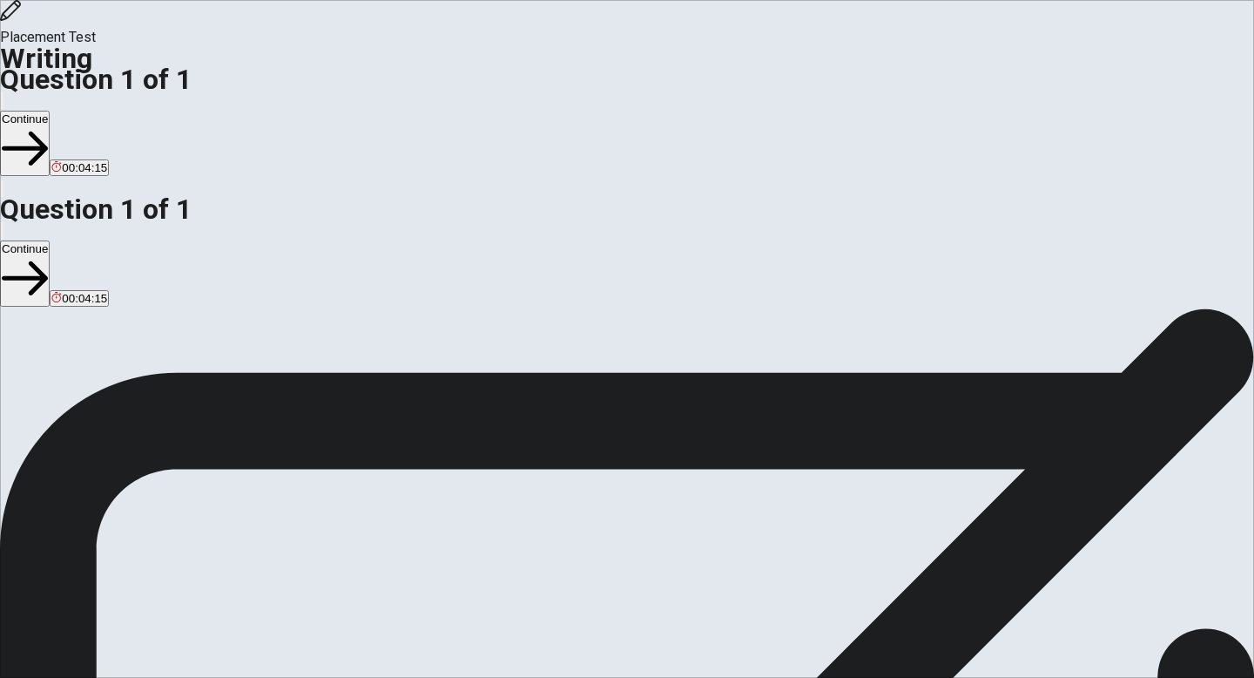
type textarea "The moment when i feel grateful is in the morning, i think in the great moments…"
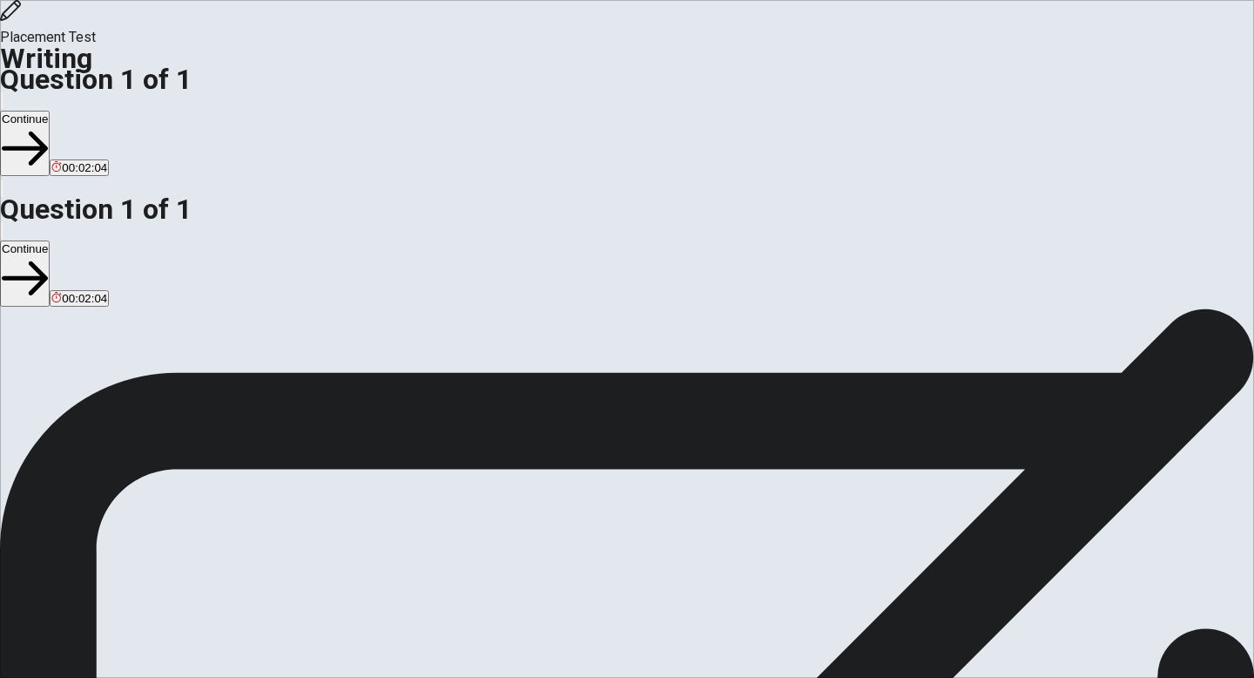
click at [50, 111] on button "Continue" at bounding box center [25, 143] width 50 height 65
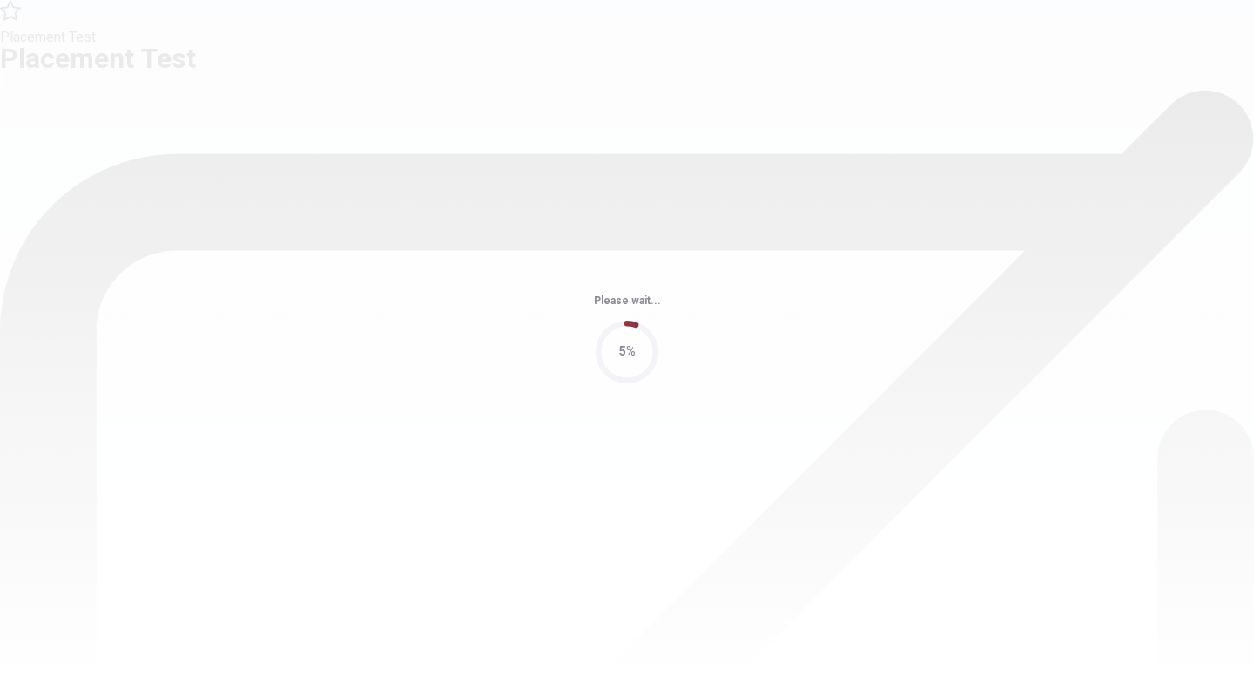
scroll to position [0, 0]
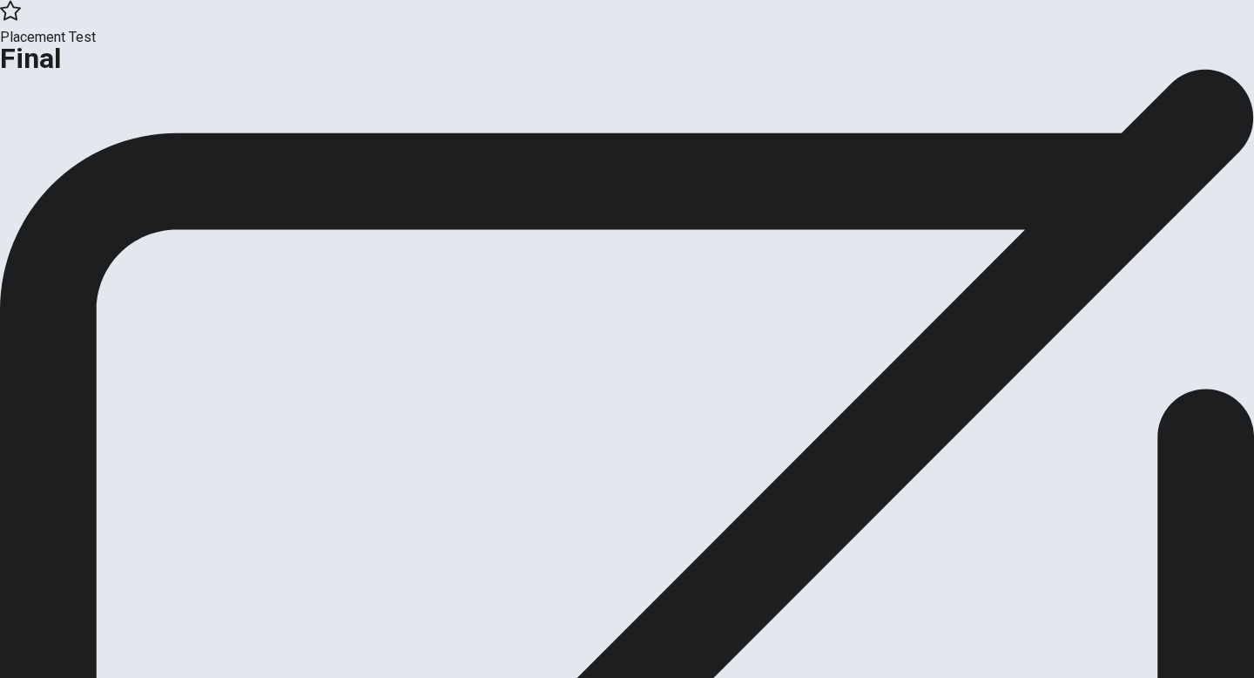
click at [71, 155] on button "Continue" at bounding box center [35, 144] width 71 height 24
